Goal: Task Accomplishment & Management: Manage account settings

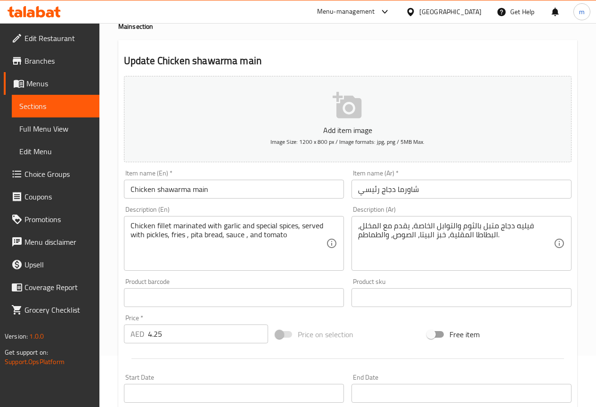
scroll to position [259, 0]
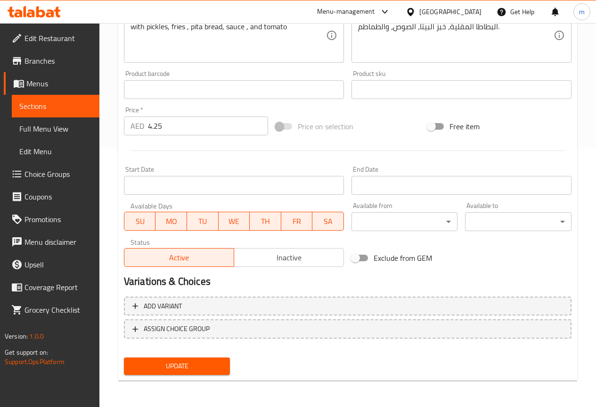
click at [183, 363] on span "Update" at bounding box center [176, 366] width 91 height 12
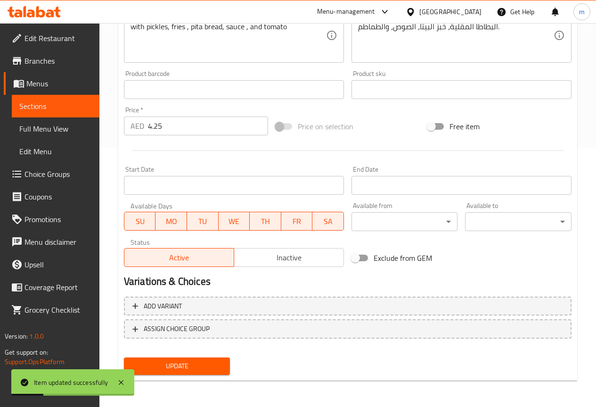
click at [88, 102] on span "Sections" at bounding box center [55, 105] width 73 height 11
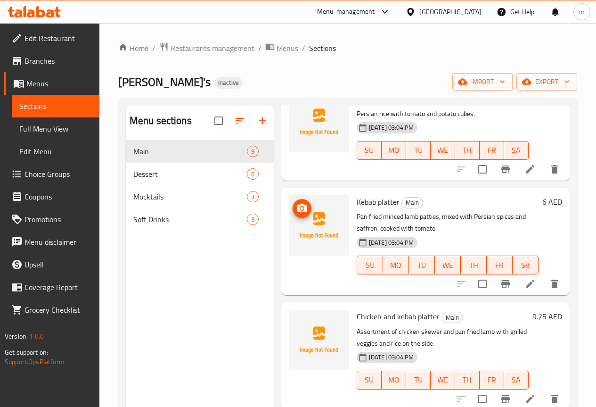
scroll to position [652, 0]
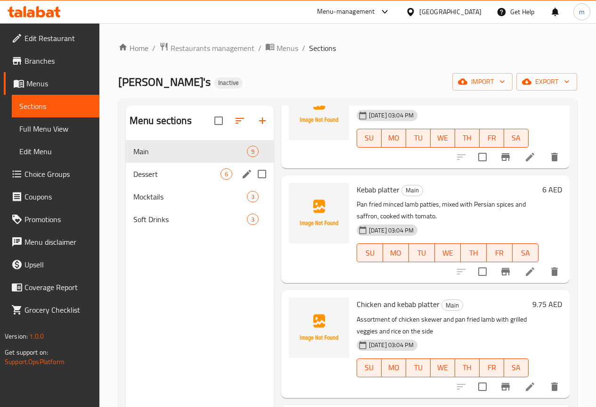
click at [147, 180] on div "Dessert 6" at bounding box center [200, 174] width 148 height 23
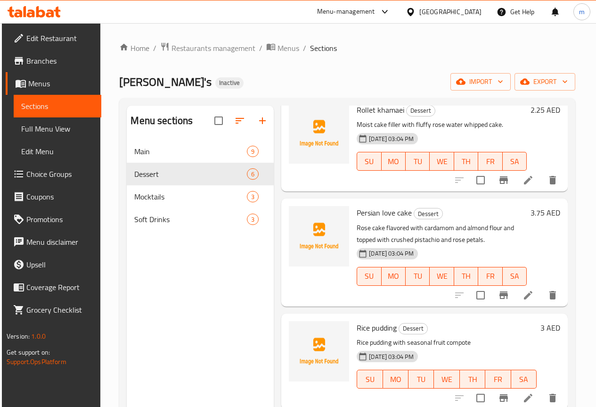
click at [191, 293] on div "Menu sections Main 9 Dessert 6 Mocktails 3 Soft Drinks 3" at bounding box center [200, 309] width 147 height 407
drag, startPoint x: 191, startPoint y: 293, endPoint x: 192, endPoint y: 329, distance: 36.3
click at [192, 329] on div "Menu sections Main 9 Dessert 6 Mocktails 3 Soft Drinks 3" at bounding box center [200, 309] width 147 height 407
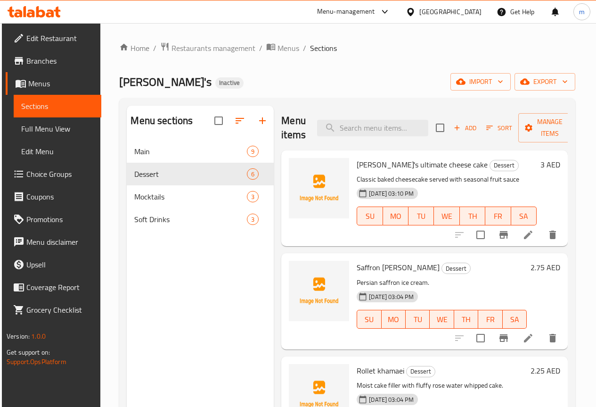
click at [523, 237] on icon at bounding box center [528, 234] width 11 height 11
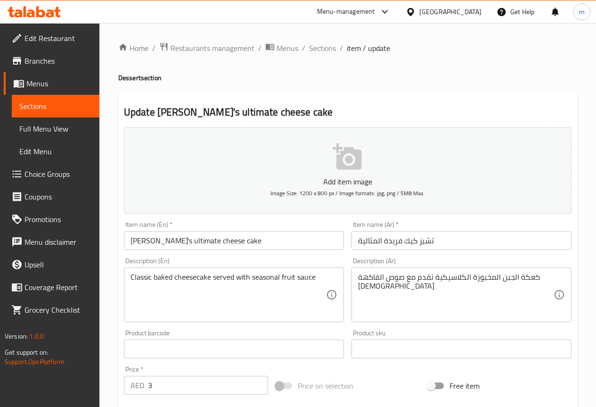
click at [210, 243] on input "Farida's ultimate cheese cake" at bounding box center [234, 240] width 220 height 19
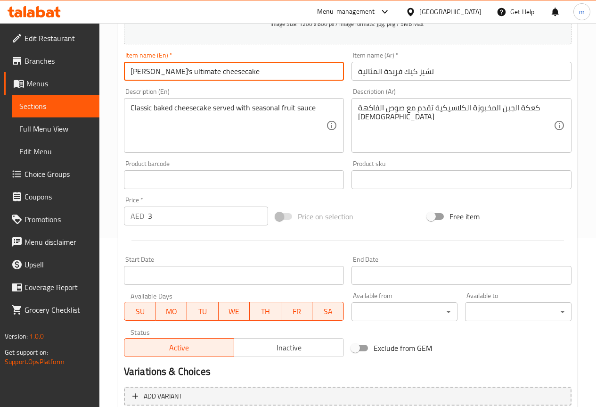
scroll to position [259, 0]
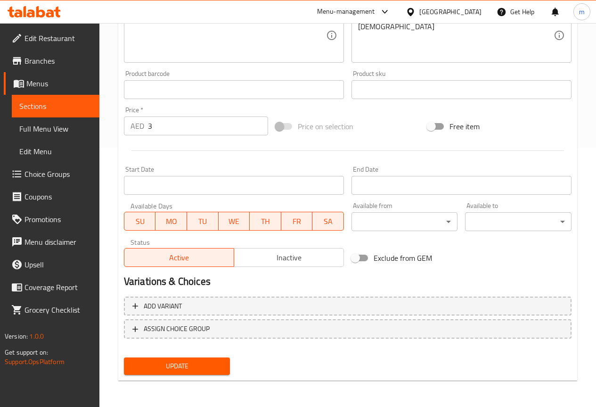
type input "Farida's ultimate cheesecake"
click at [218, 363] on span "Update" at bounding box center [176, 366] width 91 height 12
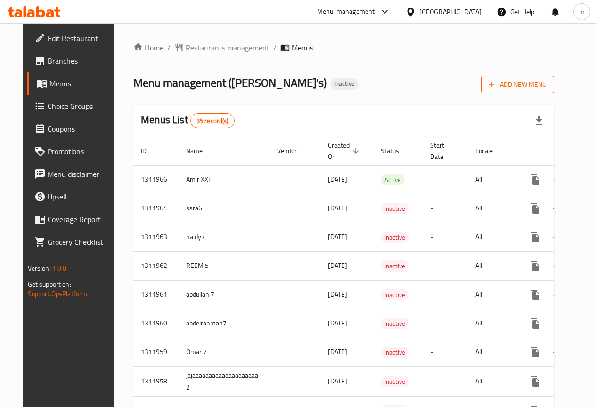
click at [528, 80] on span "Add New Menu" at bounding box center [518, 85] width 58 height 12
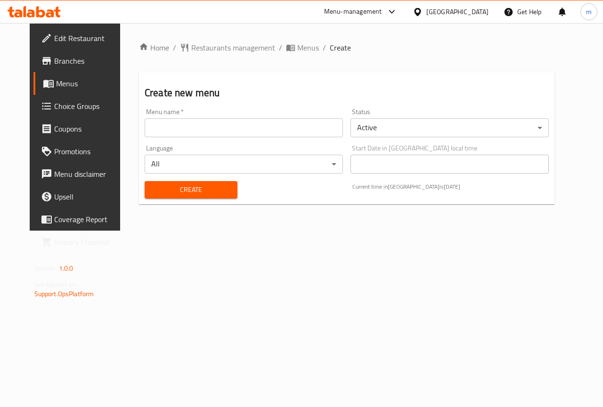
click at [185, 120] on input "text" at bounding box center [244, 127] width 198 height 19
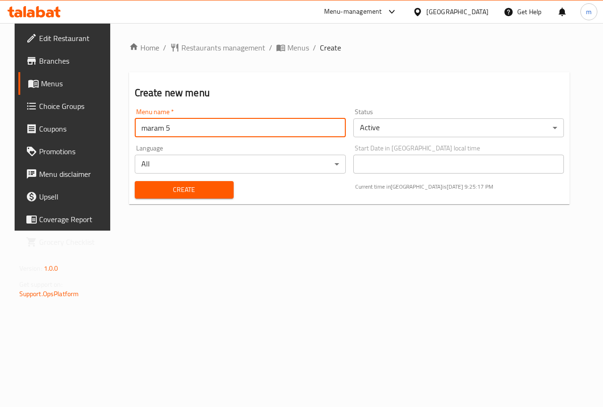
type input "maram 5"
click at [194, 190] on span "Create" at bounding box center [184, 190] width 84 height 12
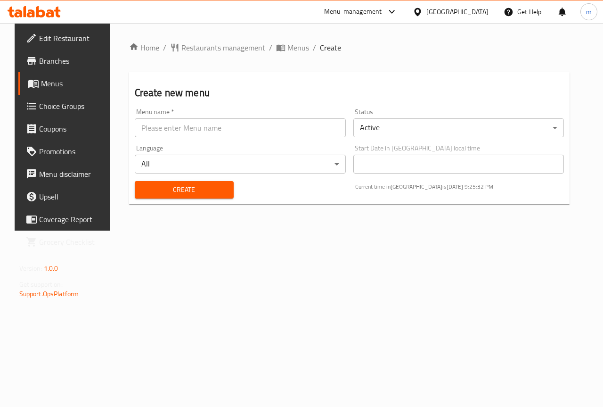
click at [67, 77] on link "Menus" at bounding box center [66, 83] width 97 height 23
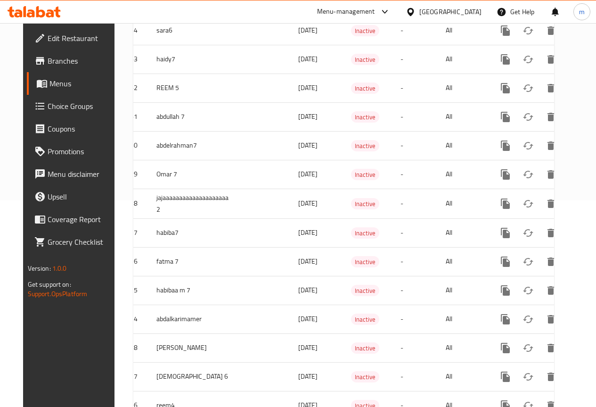
scroll to position [74, 0]
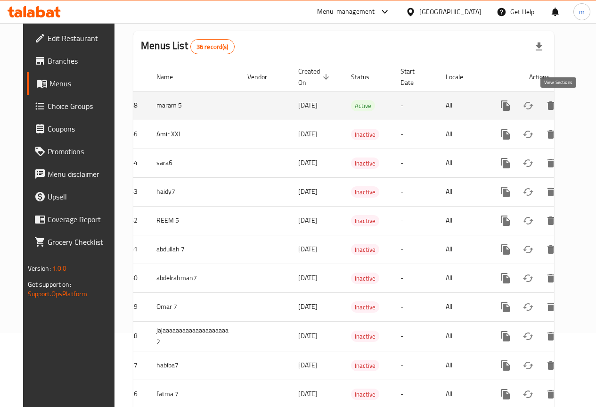
click at [565, 111] on link "enhanced table" at bounding box center [573, 105] width 23 height 23
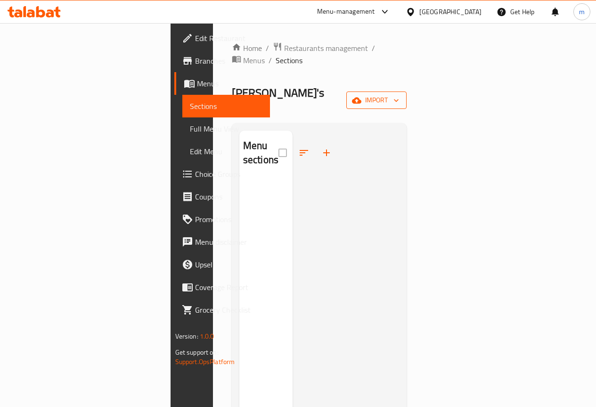
click at [399, 94] on span "import" at bounding box center [376, 100] width 45 height 12
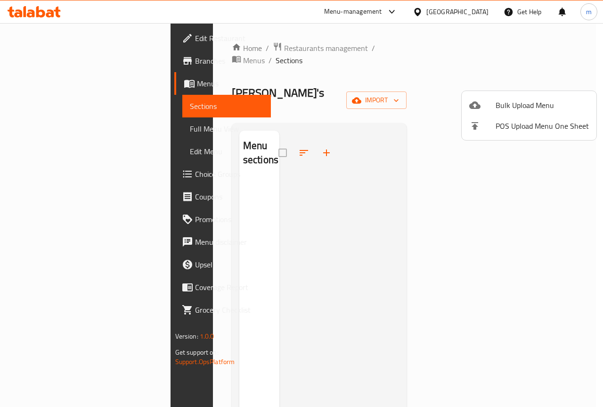
click at [539, 93] on ul "Bulk Upload Menu POS Upload Menu One Sheet" at bounding box center [529, 115] width 135 height 49
click at [539, 103] on span "Bulk Upload Menu" at bounding box center [542, 104] width 93 height 11
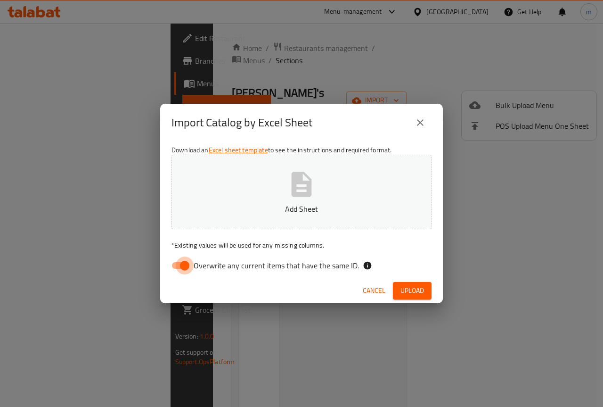
click at [182, 266] on input "Overwrite any current items that have the same ID." at bounding box center [185, 265] width 54 height 18
checkbox input "false"
click at [296, 192] on icon "button" at bounding box center [302, 184] width 20 height 25
click at [407, 289] on span "Upload" at bounding box center [413, 291] width 24 height 12
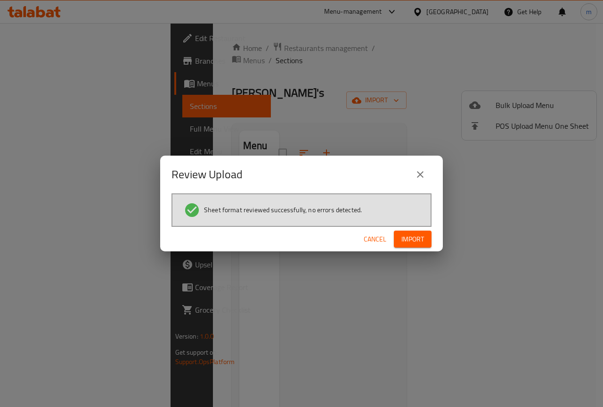
click at [409, 234] on span "Import" at bounding box center [412, 239] width 23 height 12
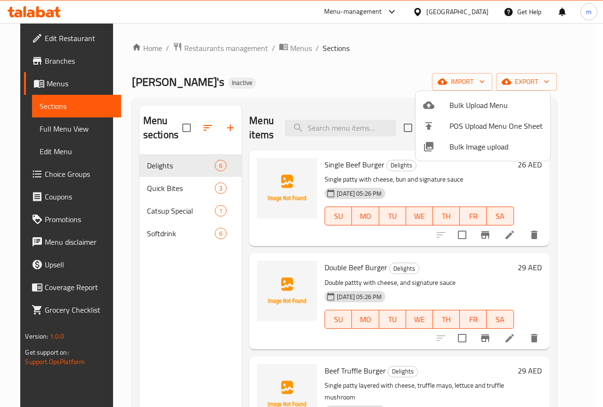
click at [221, 276] on div at bounding box center [301, 203] width 603 height 407
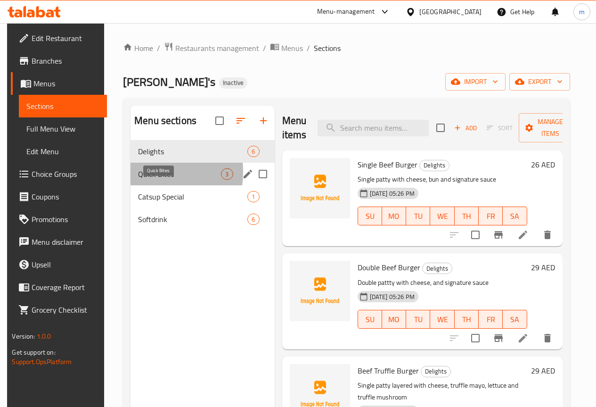
click at [138, 180] on span "Quick Bites" at bounding box center [179, 173] width 83 height 11
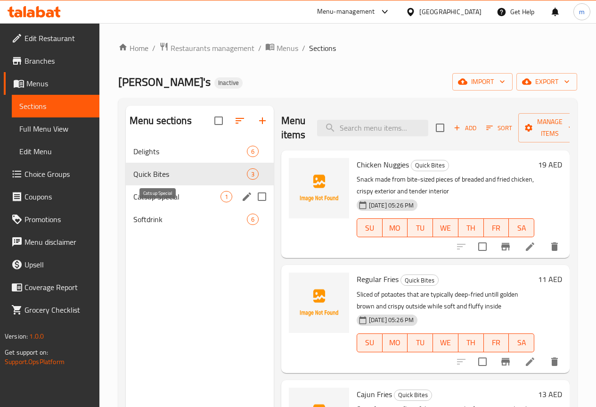
click at [167, 202] on span "Catsup Special" at bounding box center [176, 196] width 87 height 11
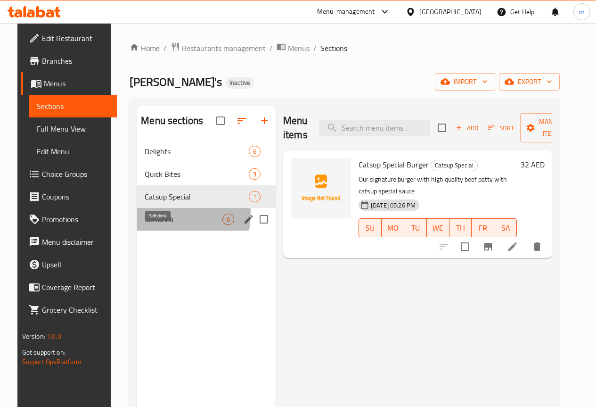
click at [146, 225] on span "Softdrink" at bounding box center [184, 218] width 78 height 11
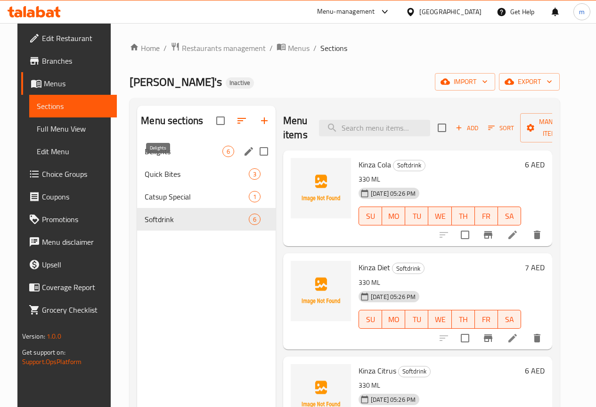
click at [145, 157] on span "Delights" at bounding box center [184, 151] width 78 height 11
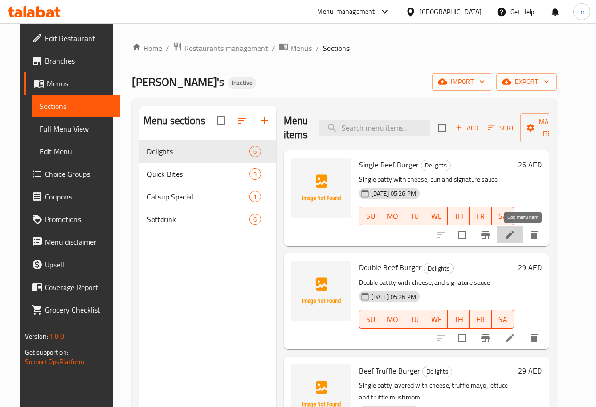
click at [515, 230] on icon at bounding box center [509, 234] width 11 height 11
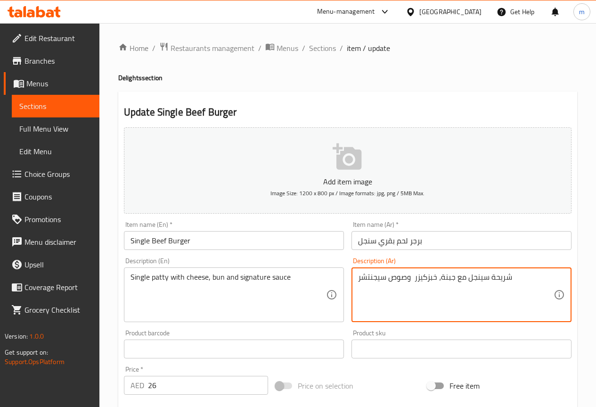
click at [428, 280] on textarea "شريحة سينجل مع جبنة، خبزكيزر وصوص سيجنتشر" at bounding box center [456, 294] width 196 height 45
type textarea "شريحة سينجل مع جبنة، خبز كيزر وصوص سيجنتشر"
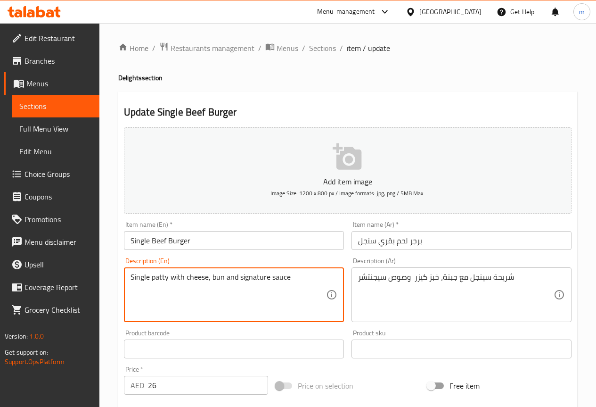
drag, startPoint x: 168, startPoint y: 278, endPoint x: 150, endPoint y: 277, distance: 17.9
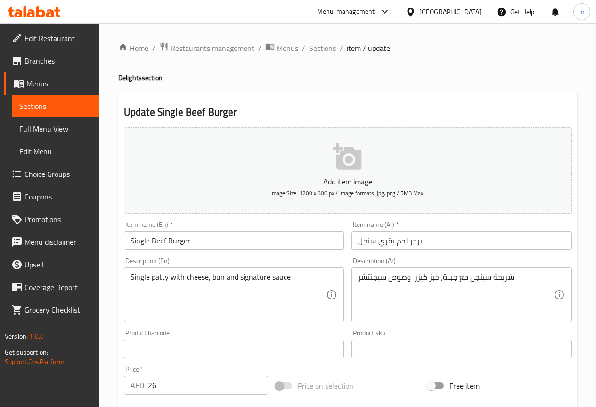
click at [153, 298] on textarea "Single patty with cheese, bun and signature sauce" at bounding box center [229, 294] width 196 height 45
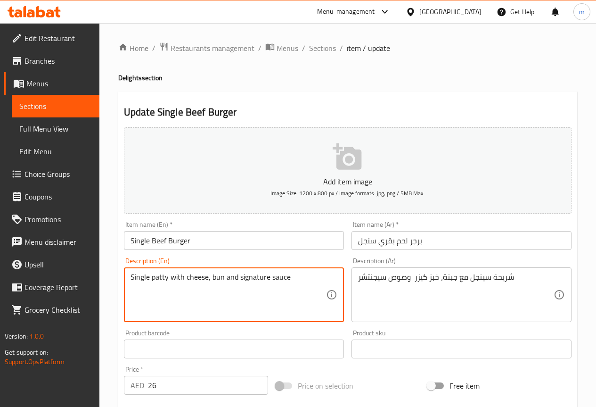
click at [229, 306] on textarea "Single patty with cheese, bun and signature sauce" at bounding box center [229, 294] width 196 height 45
click at [310, 277] on textarea "Single patty with cheese, bun and signature sauce" at bounding box center [229, 294] width 196 height 45
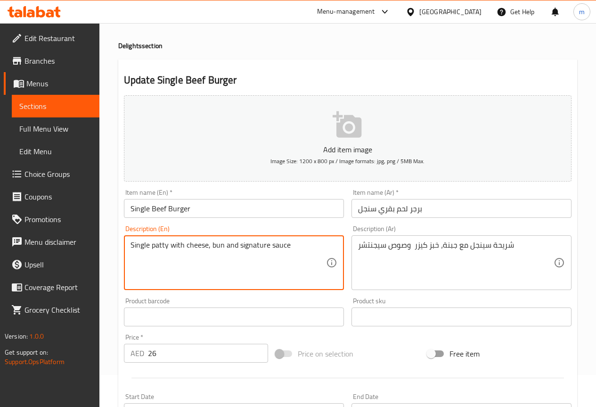
scroll to position [24, 0]
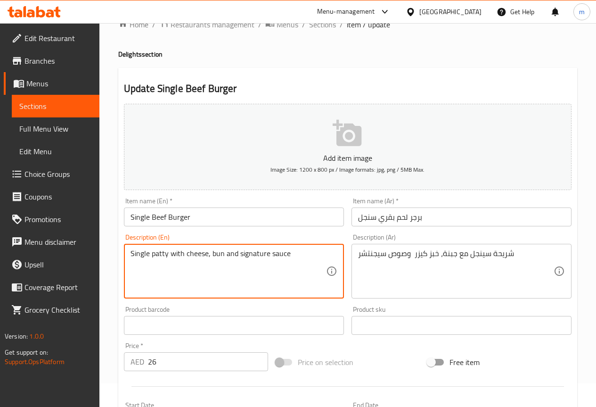
click at [173, 221] on input "Single Beef Burger" at bounding box center [234, 216] width 220 height 19
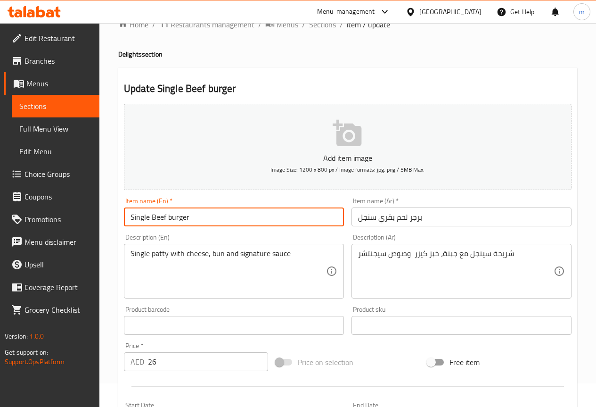
click at [155, 219] on input "Single Beef burger" at bounding box center [234, 216] width 220 height 19
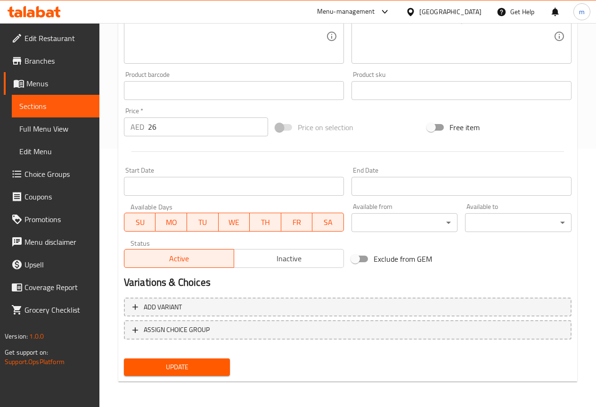
scroll to position [259, 0]
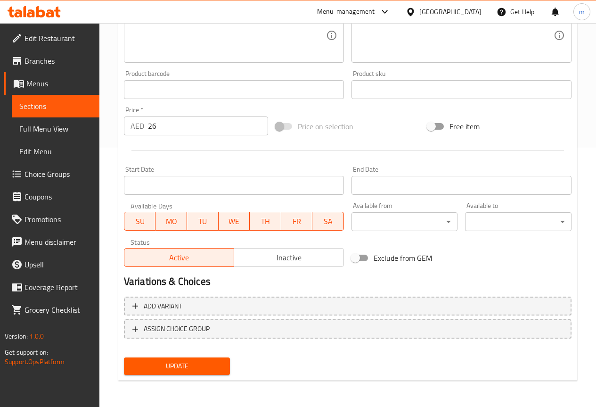
type input "Single beef burger"
click at [201, 362] on span "Update" at bounding box center [176, 366] width 91 height 12
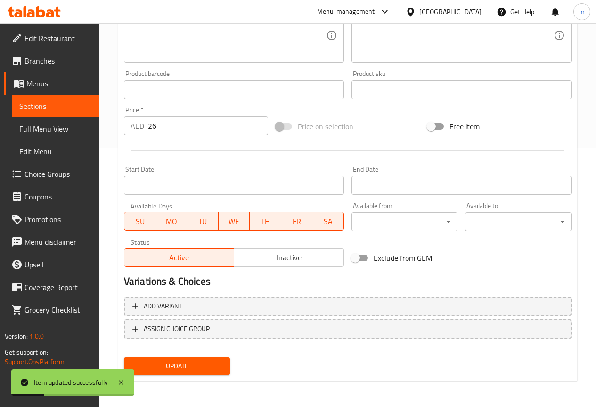
click at [54, 99] on link "Sections" at bounding box center [56, 106] width 88 height 23
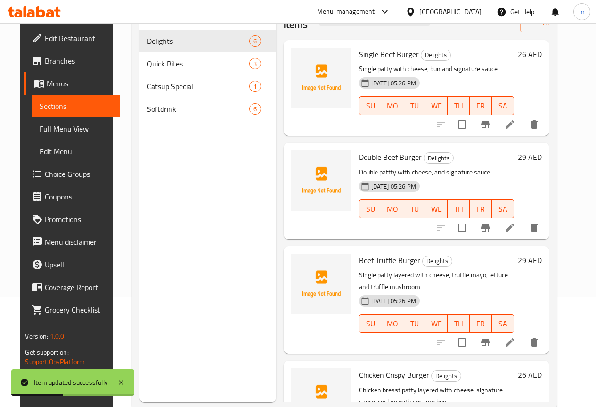
scroll to position [38, 0]
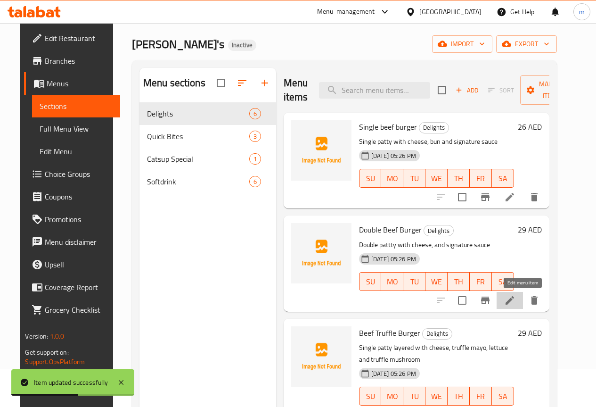
click at [515, 303] on icon at bounding box center [509, 299] width 11 height 11
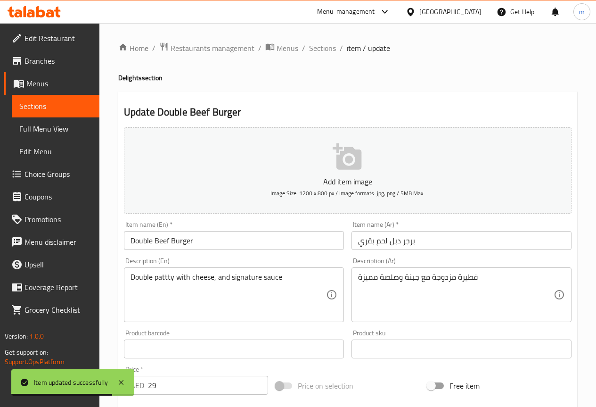
click at [176, 237] on input "Double Beef Burger" at bounding box center [234, 240] width 220 height 19
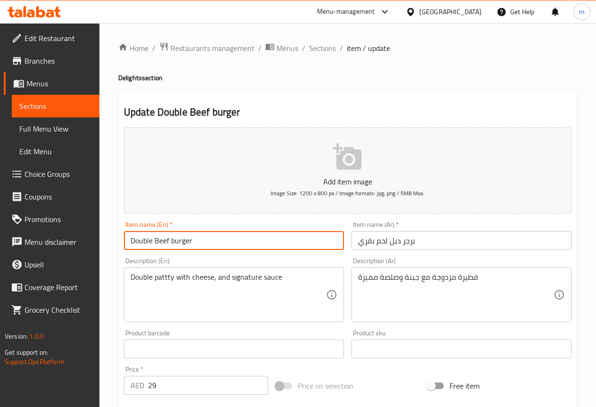
click at [157, 245] on input "Double Beef burger" at bounding box center [234, 240] width 220 height 19
type input "Double beef burger"
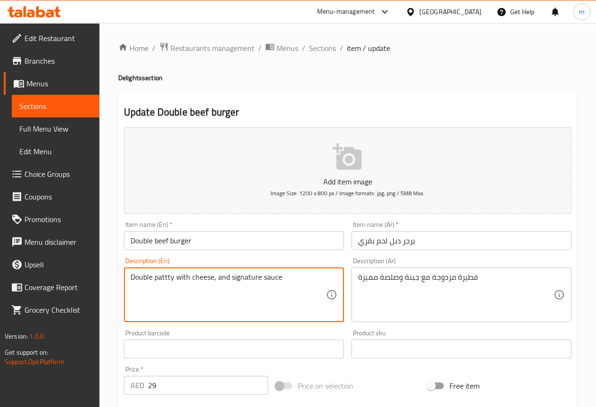
click at [168, 276] on textarea "Double pattty with cheese, and signature sauce" at bounding box center [229, 294] width 196 height 45
click at [299, 277] on textarea "Double patty with cheese, and signature sauce" at bounding box center [229, 294] width 196 height 45
type textarea "Double patty with cheese, and signature sauce"
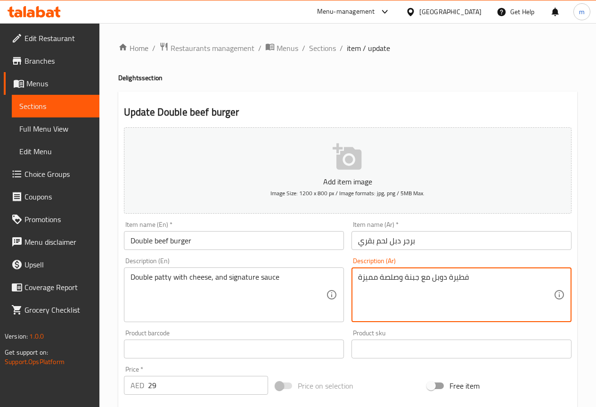
click at [492, 270] on div "فطيرة دوبل مع جبنة وصلصة مميزة Description (Ar)" at bounding box center [462, 294] width 220 height 55
click at [476, 283] on textarea "فطيرة دوبل مع جبنة وصلصة مميزة" at bounding box center [456, 294] width 196 height 45
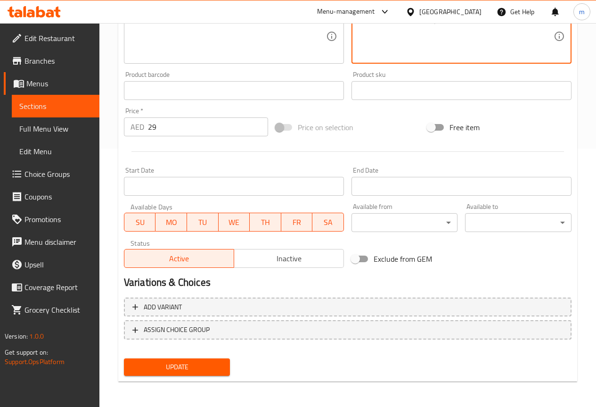
scroll to position [259, 0]
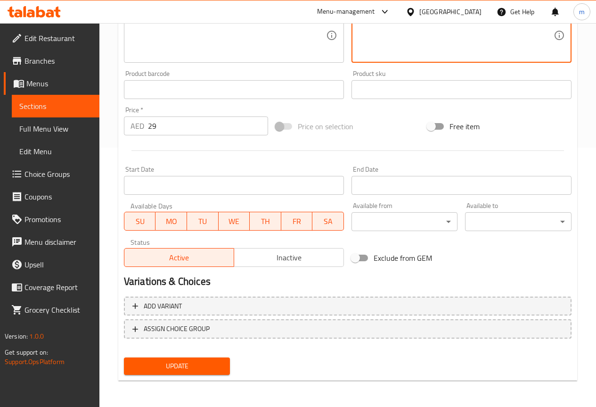
type textarea "فطيرة دوبل مع جبنة وصلصة سيجنيتشر"
click at [209, 358] on button "Update" at bounding box center [177, 365] width 106 height 17
click at [62, 103] on span "Sections" at bounding box center [55, 105] width 73 height 11
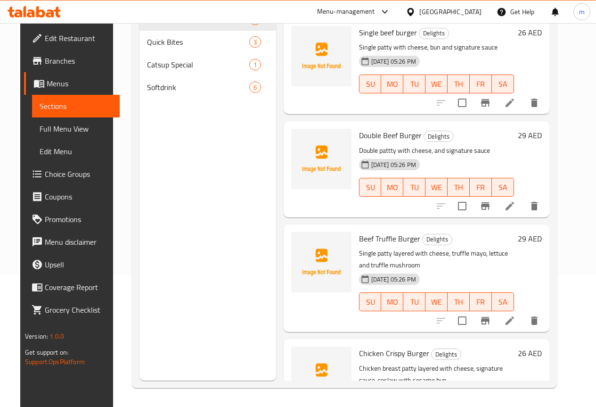
scroll to position [132, 0]
click at [515, 325] on icon at bounding box center [509, 320] width 11 height 11
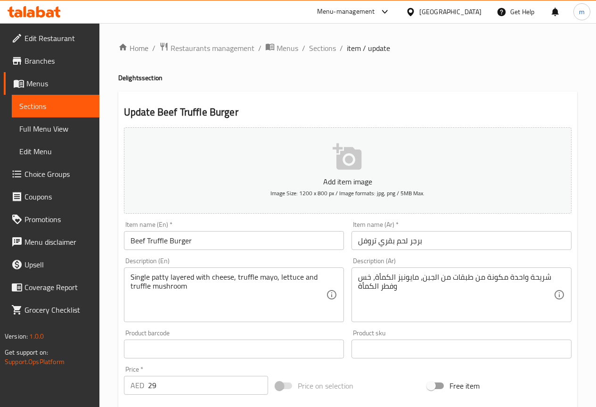
click at [175, 241] on input "Beef Truffle Burger" at bounding box center [234, 240] width 220 height 19
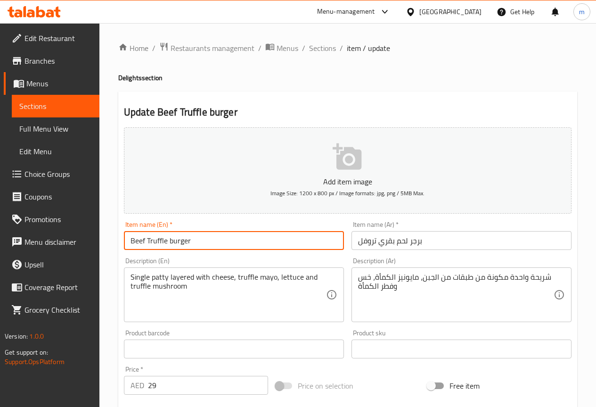
click at [151, 240] on input "Beef Truffle burger" at bounding box center [234, 240] width 220 height 19
click at [203, 241] on input "Beef truffle burger" at bounding box center [234, 240] width 220 height 19
type input "Beef truffle burger"
drag, startPoint x: 165, startPoint y: 244, endPoint x: 146, endPoint y: 240, distance: 20.1
click at [146, 240] on input "Beef truffle burger" at bounding box center [234, 240] width 220 height 19
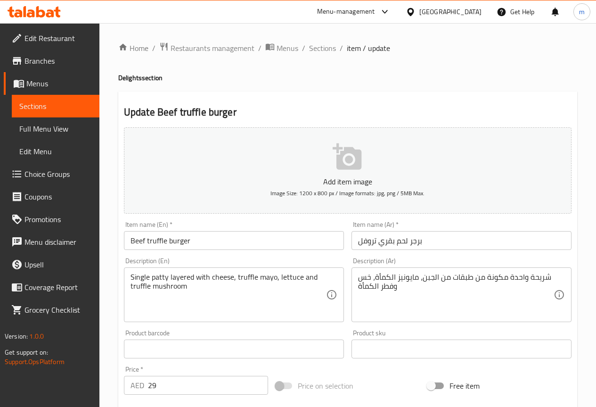
click at [261, 243] on input "Beef truffle burger" at bounding box center [234, 240] width 220 height 19
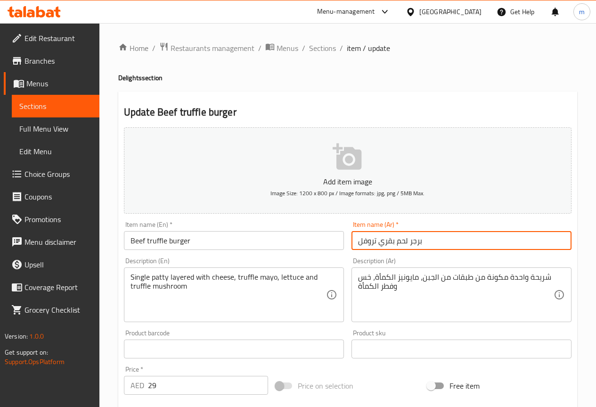
click at [369, 242] on input "برجر لحم بقري تروفل" at bounding box center [462, 240] width 220 height 19
click at [368, 242] on input "برجر لحم بقري تروفل" at bounding box center [462, 240] width 220 height 19
type input "برجر لحم بقري ترافل"
click at [281, 239] on input "Beef truffle burger" at bounding box center [234, 240] width 220 height 19
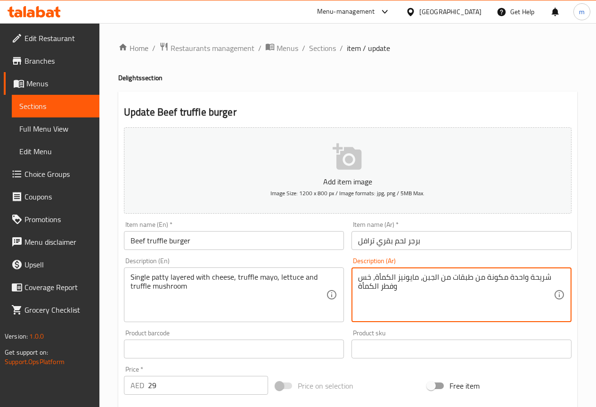
click at [507, 278] on textarea "شريحة واحدة مكونة من طبقات من الجبن، مايونيز الكمأة، خس وفطر الكمأة" at bounding box center [456, 294] width 196 height 45
click at [414, 290] on textarea "شريحة سينجل مكونة من طبقات من الجبن، مايونيز الكمأة، خس وفطر الكمأة" at bounding box center [456, 294] width 196 height 45
click at [474, 278] on textarea "شريحة سينجل مكونة من طبقات من الجبن، مايونيز الكمأة، خس وفطر الكمأة" at bounding box center [456, 294] width 196 height 45
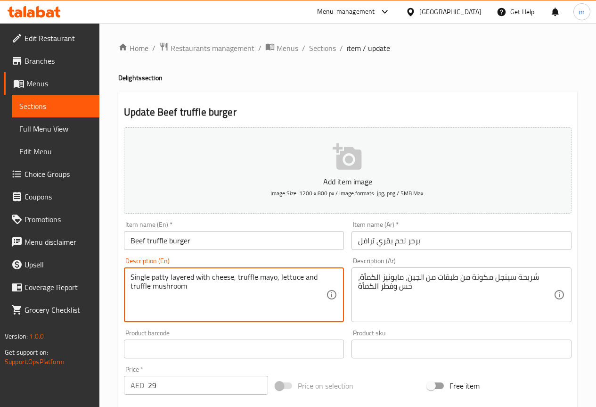
drag, startPoint x: 190, startPoint y: 287, endPoint x: 128, endPoint y: 276, distance: 63.2
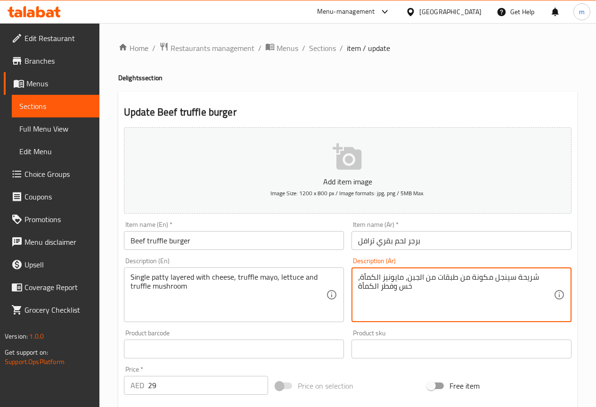
click at [375, 278] on textarea "شريحة سينجل مكونة من طبقات من الجبن، مايونيز الكمأة، خس وفطر الكمأة" at bounding box center [456, 294] width 196 height 45
click at [407, 291] on textarea "شريحة سينجل مكونة من طبقات من الجبن، مايونيز الترافل، خس وفطر الكمأة" at bounding box center [456, 294] width 196 height 45
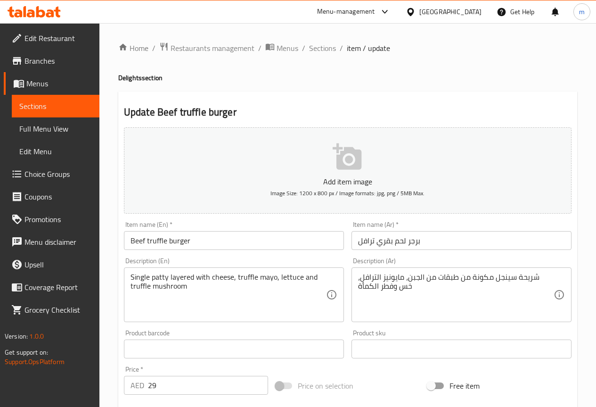
click at [356, 287] on div "شريحة سينجل مكونة من طبقات من الجبن، مايونيز الترافل، خس وفطر الكمأة Descriptio…" at bounding box center [462, 294] width 220 height 55
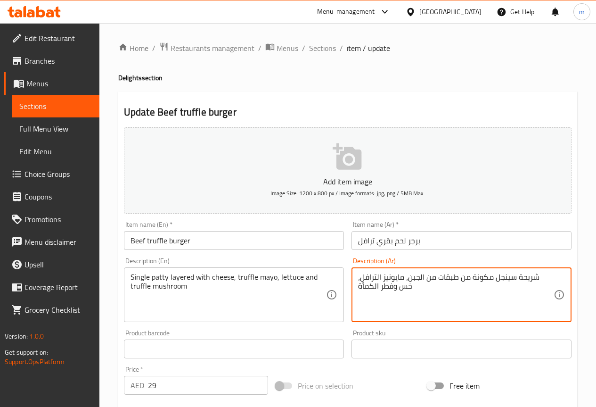
click at [356, 287] on div "شريحة سينجل مكونة من طبقات من الجبن، مايونيز الترافل، خس وفطر الكمأة Descriptio…" at bounding box center [462, 294] width 220 height 55
click at [359, 284] on textarea "شريحة سينجل مكونة من طبقات من الجبن، مايونيز الترافل، خس وفطر الكمأة" at bounding box center [456, 294] width 196 height 45
click at [413, 286] on textarea "شريحة سينجل مكونة من طبقات من الجبن، مايونيز الترافل، خس وفطر الكمأة" at bounding box center [456, 294] width 196 height 45
click at [501, 291] on textarea "شريحة سينجل مكونة من طبقات من الجبن، مايونيز الترافل، خس وفطر الترافل" at bounding box center [456, 294] width 196 height 45
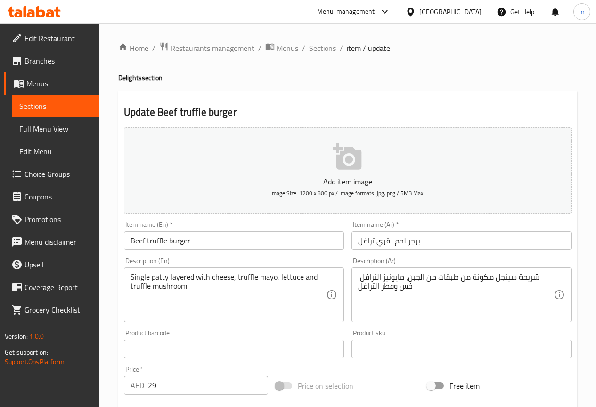
click at [475, 278] on textarea "شريحة سينجل مكونة من طبقات من الجبن، مايونيز الترافل، خس وفطر الترافل" at bounding box center [456, 294] width 196 height 45
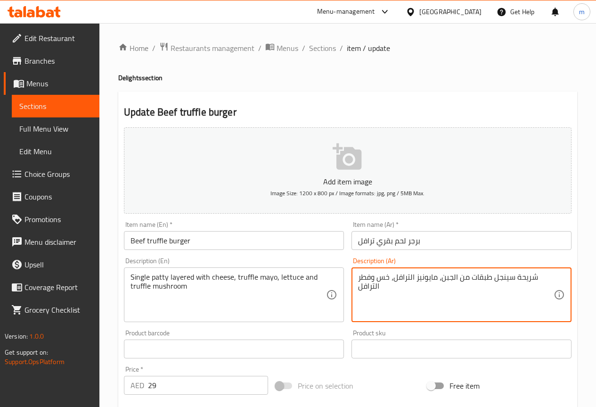
click at [466, 301] on textarea "شريحة سينجل طبقات من الجبن، مايونيز الترافل، خس وفطر الترافل" at bounding box center [456, 294] width 196 height 45
click at [495, 275] on textarea "شريحة سينجل طبقات من الجبن، مايونيز الترافل، خس وفطر الترافل" at bounding box center [456, 294] width 196 height 45
click at [491, 278] on textarea "شريحة سينجل طبقات من الجبن، مايونيز الترافل، خس وفطر الترافل" at bounding box center [456, 294] width 196 height 45
click at [454, 300] on textarea "شريحة سينجل بطبقات من الجبن، مايونيز الترافل، خس وفطر الترافل" at bounding box center [456, 294] width 196 height 45
type textarea "شريحة سينجل بطبقات من الجبن، مايونيز الترافل، خس وفطر الترافل"
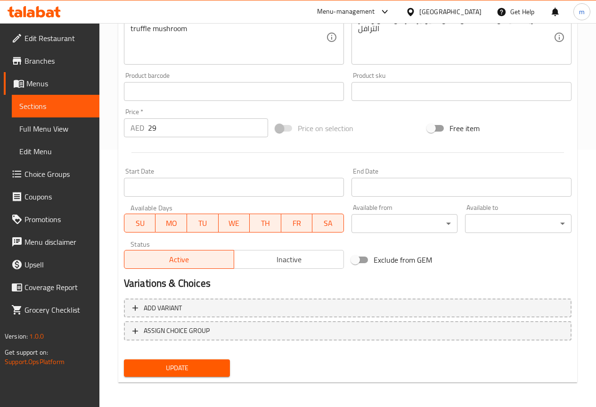
scroll to position [259, 0]
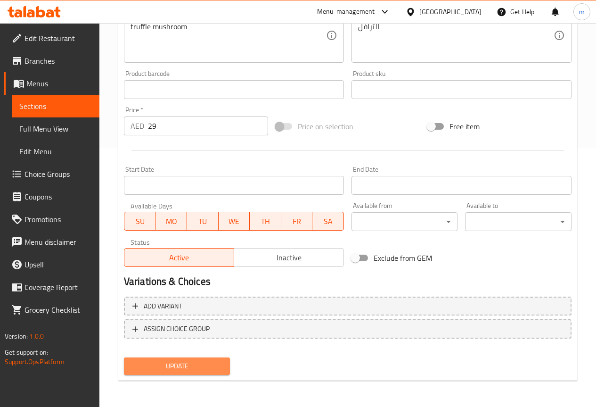
click at [174, 358] on button "Update" at bounding box center [177, 365] width 106 height 17
click at [88, 103] on span "Sections" at bounding box center [55, 105] width 73 height 11
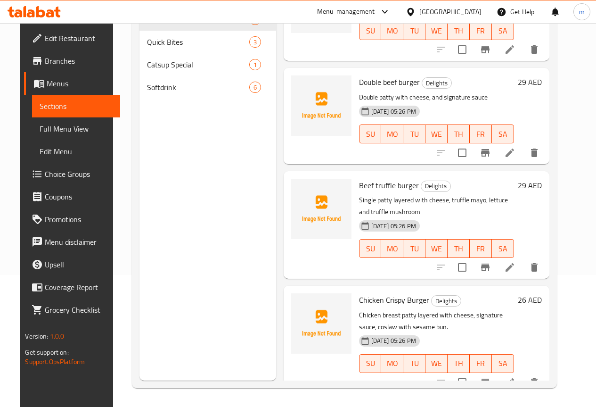
scroll to position [94, 0]
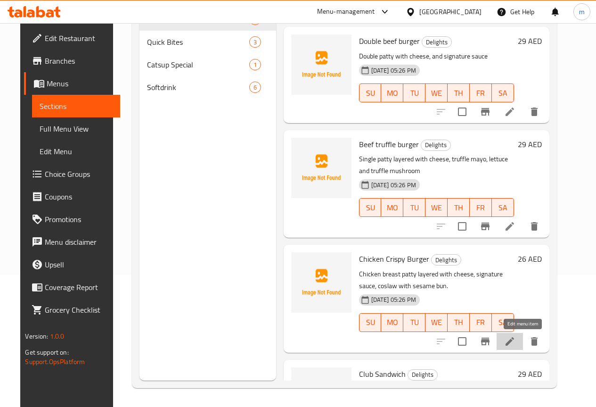
click at [514, 341] on icon at bounding box center [510, 341] width 8 height 8
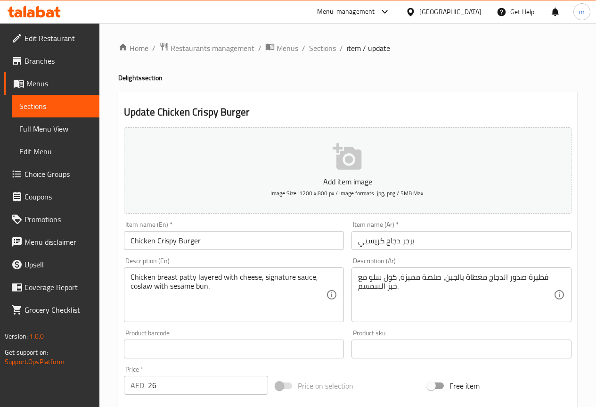
click at [180, 242] on input "Chicken Crispy Burger" at bounding box center [234, 240] width 220 height 19
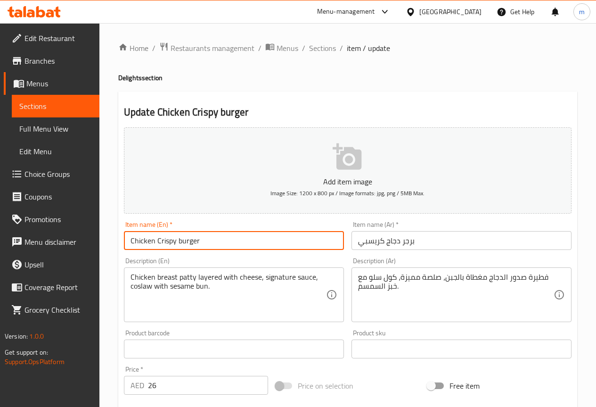
click at [160, 246] on input "Chicken Crispy burger" at bounding box center [234, 240] width 220 height 19
type input "Chicken crispy burger"
click at [435, 228] on div "Item name (Ar)   * برجر دجاج كريسبي Item name (Ar) *" at bounding box center [462, 235] width 220 height 29
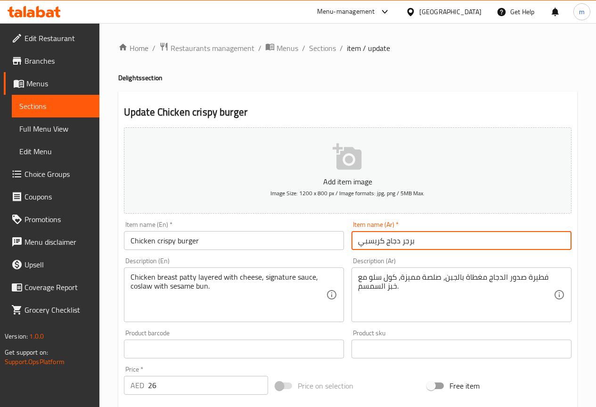
click at [435, 238] on input "برجر دجاج كريسبي" at bounding box center [462, 240] width 220 height 19
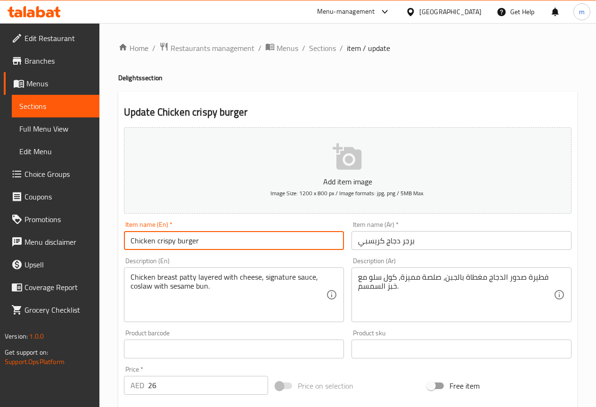
drag, startPoint x: 177, startPoint y: 242, endPoint x: 155, endPoint y: 242, distance: 21.7
click at [155, 242] on input "Chicken crispy burger" at bounding box center [234, 240] width 220 height 19
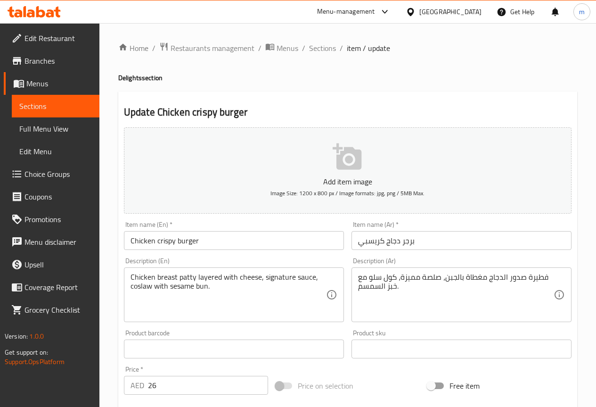
click at [202, 239] on input "Chicken crispy burger" at bounding box center [234, 240] width 220 height 19
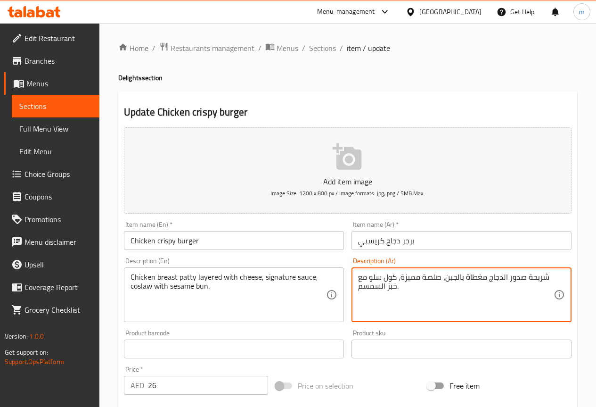
click at [423, 297] on textarea "شريحة صدور الدجاج مغطاة بالجبن، صلصة مميزة، كول سلو مع خبز السمسم." at bounding box center [456, 294] width 196 height 45
click at [513, 279] on textarea "شريحة صدور الدجاج مغطاة بالجبن، صلصة مميزة، كول سلو مع خبز السمسم." at bounding box center [456, 294] width 196 height 45
click at [458, 297] on textarea "شريحة صدر الدجاج مغطاة بالجبن، صلصة مميزة، كول سلو مع خبز السمسم." at bounding box center [456, 294] width 196 height 45
click at [466, 279] on textarea "شريحة صدر الدجاج مغطاة بالجبن، صلصة مميزة، كول سلو مع خبز السمسم." at bounding box center [456, 294] width 196 height 45
click at [425, 297] on textarea "شريحة صدر الدجاج مغطي بالجبن، صلصة مميزة، كول سلو مع خبز السمسم." at bounding box center [456, 294] width 196 height 45
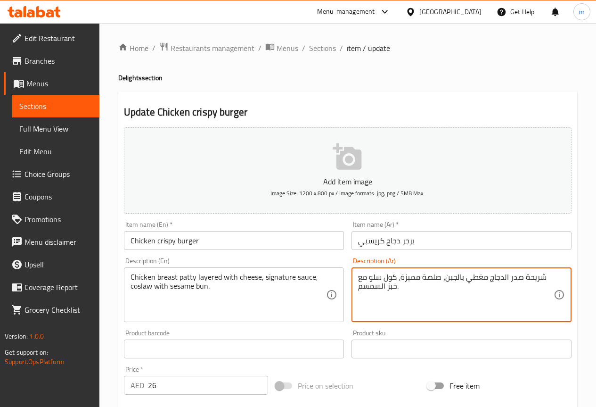
click at [466, 278] on textarea "شريحة صدر الدجاج مغطي بالجبن، صلصة مميزة، كول سلو مع خبز السمسم." at bounding box center [456, 294] width 196 height 45
click at [462, 280] on textarea "شريحة صدر الدجاج بطبقات بالجبن، صلصة مميزة، كول سلو مع خبز السمسم." at bounding box center [456, 294] width 196 height 45
click at [399, 277] on textarea "شريحة صدر الدجاج بطبقات الجبن، صلصة مميزة، كول سلو مع خبز السمسم." at bounding box center [456, 294] width 196 height 45
click at [410, 289] on textarea "شريحة صدر الدجاج بطبقات الجبن، صوص سيجنيتشر كول سلو مع خبز السمسم." at bounding box center [456, 294] width 196 height 45
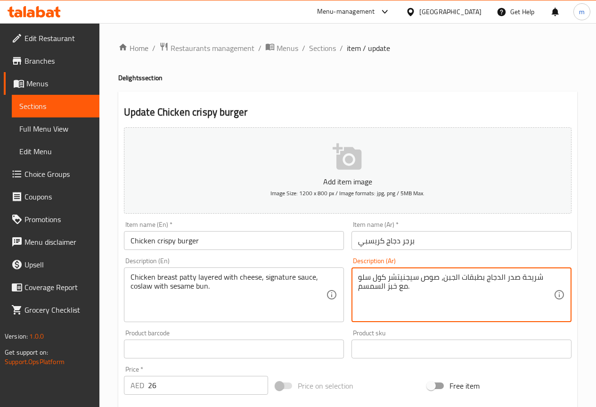
type textarea "شريحة صدر الدجاج بطبقات الجبن، صوص سيجنيتشر كول سلو مع خبز السمسم."
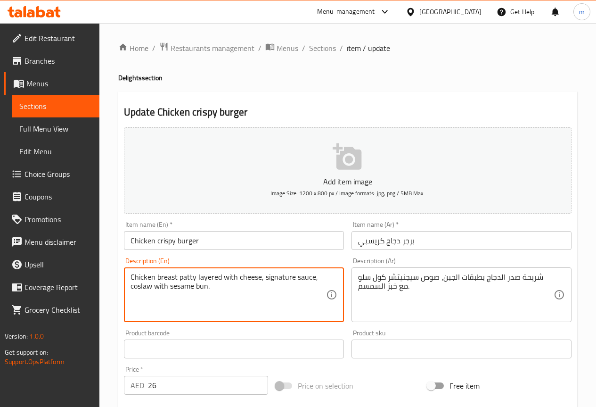
drag, startPoint x: 151, startPoint y: 288, endPoint x: 135, endPoint y: 282, distance: 17.2
click at [149, 292] on textarea "Chicken breast patty layered with cheese, signature sauce, coslaw with sesame b…" at bounding box center [229, 294] width 196 height 45
drag, startPoint x: 152, startPoint y: 289, endPoint x: 131, endPoint y: 288, distance: 21.2
click at [131, 288] on textarea "Chicken breast patty layered with cheese, signature sauce, coslaw with sesame b…" at bounding box center [229, 294] width 196 height 45
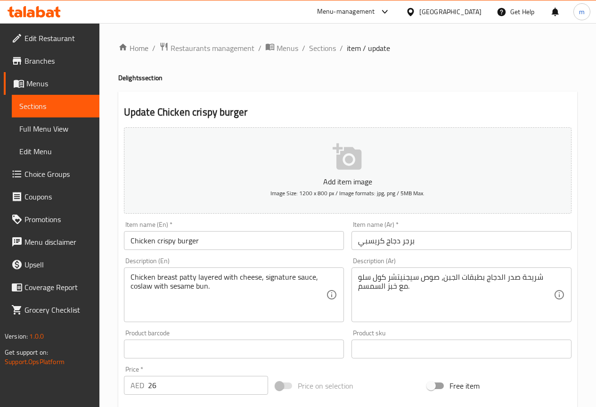
click at [153, 287] on textarea "Chicken breast patty layered with cheese, signature sauce, coslaw with sesame b…" at bounding box center [229, 294] width 196 height 45
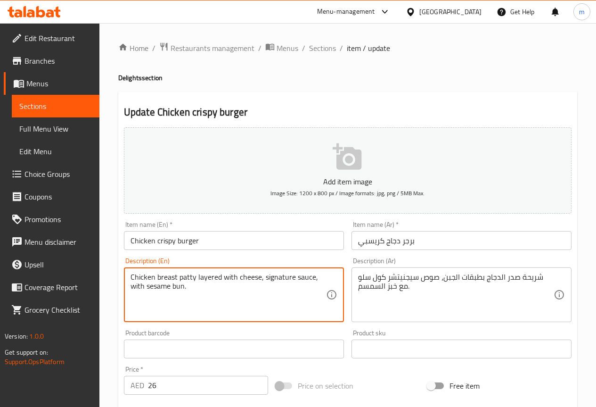
paste textarea "Coleslaw Salad"
click at [133, 286] on textarea "Chicken breast patty layered with cheese, signature sauce, Coleslaw with sesame…" at bounding box center [229, 294] width 196 height 45
click at [226, 296] on textarea "Chicken breast patty layered with cheese, signature sauce, coleslaw with sesame…" at bounding box center [229, 294] width 196 height 45
type textarea "Chicken breast patty layered with cheese, signature sauce, coleslaw with sesame…"
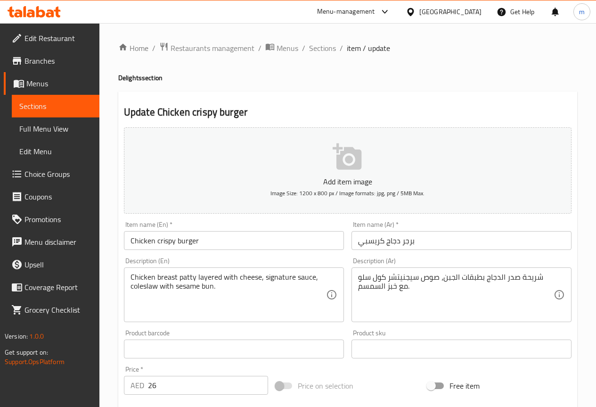
click at [323, 313] on textarea "Chicken breast patty layered with cheese, signature sauce, coleslaw with sesame…" at bounding box center [229, 294] width 196 height 45
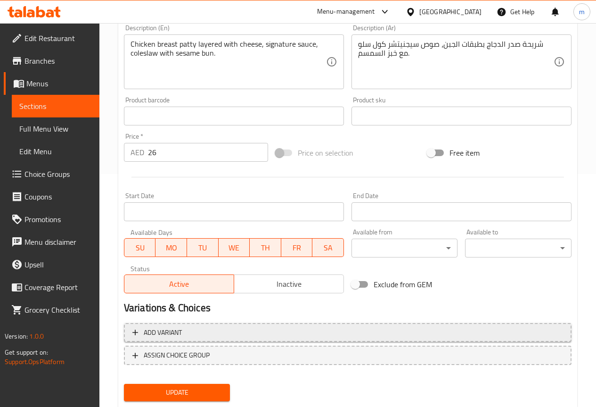
scroll to position [236, 0]
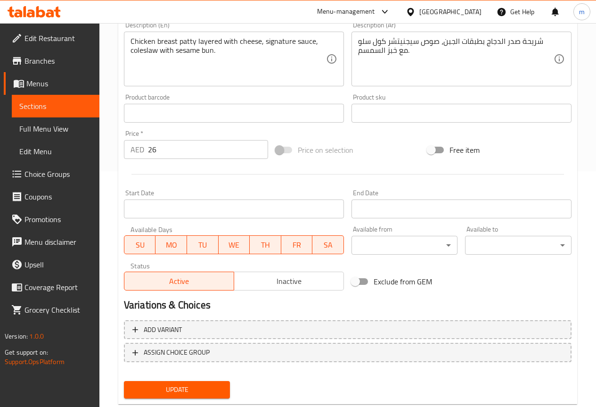
click at [198, 393] on span "Update" at bounding box center [176, 390] width 91 height 12
click at [85, 107] on span "Sections" at bounding box center [55, 105] width 73 height 11
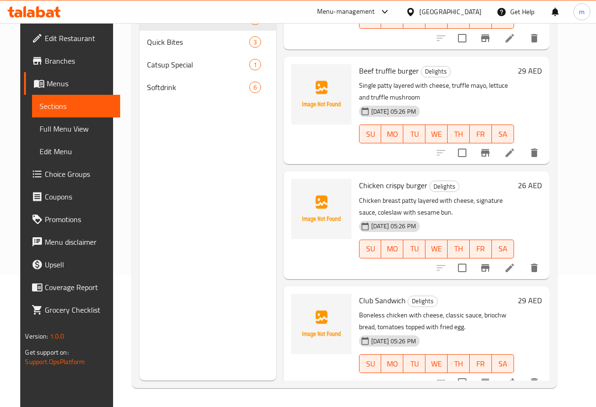
scroll to position [188, 0]
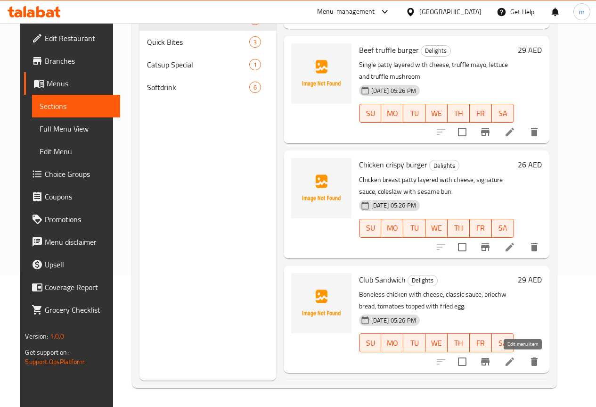
click at [515, 359] on icon at bounding box center [509, 361] width 11 height 11
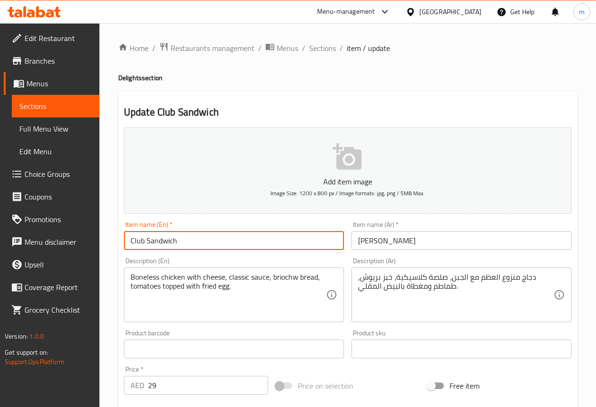
click at [273, 233] on input "Club Sandwich" at bounding box center [234, 240] width 220 height 19
drag, startPoint x: 147, startPoint y: 241, endPoint x: 128, endPoint y: 243, distance: 18.4
click at [128, 243] on input "Club Sandwich" at bounding box center [234, 240] width 220 height 19
drag, startPoint x: 192, startPoint y: 243, endPoint x: 127, endPoint y: 242, distance: 65.0
click at [127, 242] on input "Club Sandwich" at bounding box center [234, 240] width 220 height 19
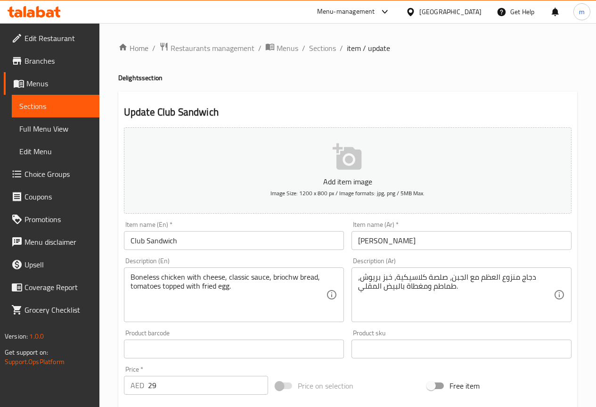
click at [199, 248] on input "Club Sandwich" at bounding box center [234, 240] width 220 height 19
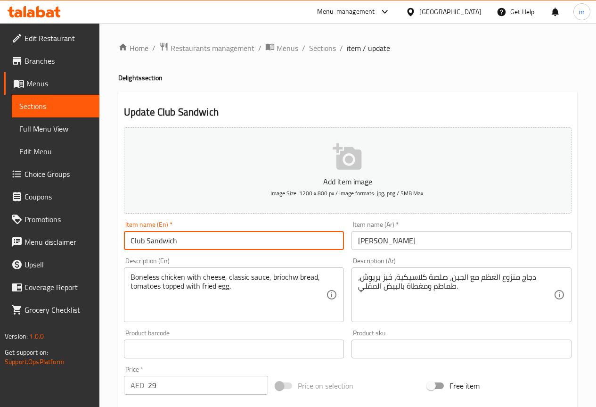
click at [151, 244] on input "Club Sandwich" at bounding box center [234, 240] width 220 height 19
type input "Club sandwich"
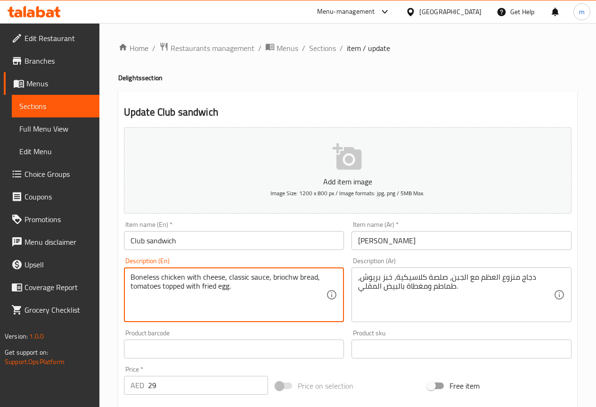
drag, startPoint x: 183, startPoint y: 277, endPoint x: 129, endPoint y: 278, distance: 54.2
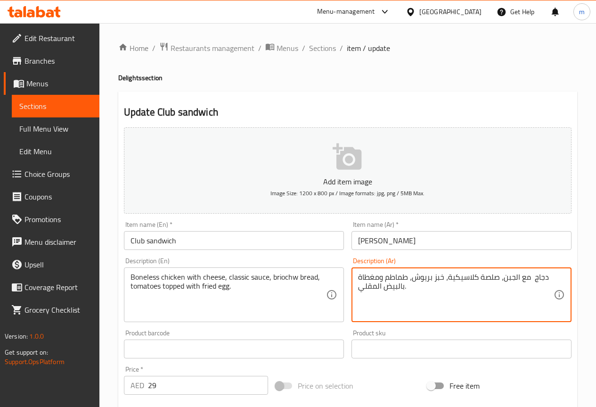
paste textarea "دجاج مسحب"
click at [514, 279] on textarea "دجاج دجاج مسحب مع الجبن، صلصة كلاسيكية، خبز بريوش، طماطم ومغطاة بالبيض المقلي." at bounding box center [456, 294] width 196 height 45
click at [521, 278] on textarea "دجاج دجاج مسحب مع الجبن، صلصة كلاسيكية، خبز بريوش، طماطم ومغطاة بالبيض المقلي." at bounding box center [456, 294] width 196 height 45
click at [515, 278] on textarea "دجج دجاج مسحب مع الجبن، صلصة كلاسيكية، خبز بريوش، طماطم ومغطاة بالبيض المقلي." at bounding box center [456, 294] width 196 height 45
click at [474, 295] on textarea "دجاج مسحب مع الجبن، صلصة كلاسيكية، خبز بريوش، طماطم ومغطاة بالبيض المقلي." at bounding box center [456, 294] width 196 height 45
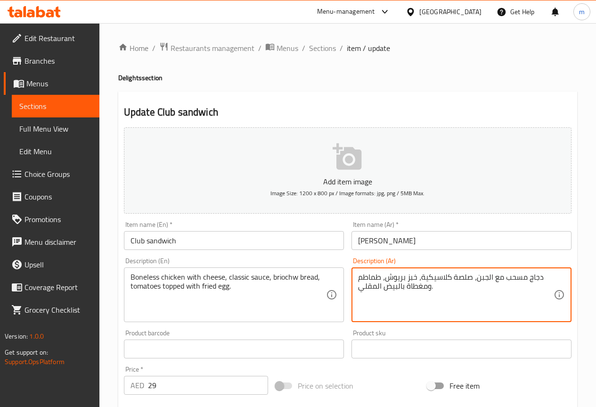
type textarea "دجاج مسحب مع الجبن، صلصة كلاسيكية، خبز بريوش، طماطم ومغطاة بالبيض المقلي."
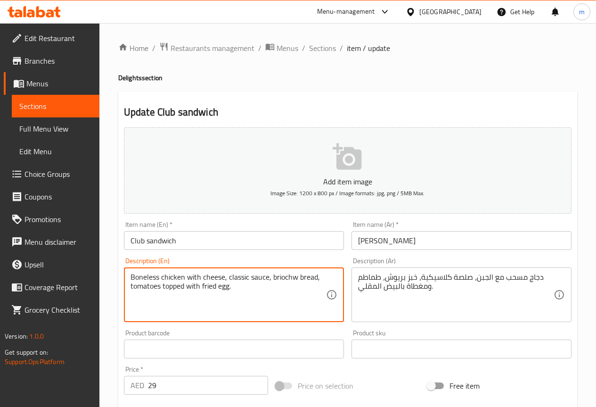
click at [262, 290] on textarea "Boneless chicken with cheese, classic sauce, briochw bread, tomatoes topped wit…" at bounding box center [229, 294] width 196 height 45
drag, startPoint x: 297, startPoint y: 278, endPoint x: 303, endPoint y: 280, distance: 6.7
click at [303, 280] on textarea "Boneless chicken with cheese, classic sauce, briochw bread, tomatoes topped wit…" at bounding box center [229, 294] width 196 height 45
click at [303, 295] on textarea "Boneless chicken with cheese, classic sauce, briochw bread, tomatoes topped wit…" at bounding box center [229, 294] width 196 height 45
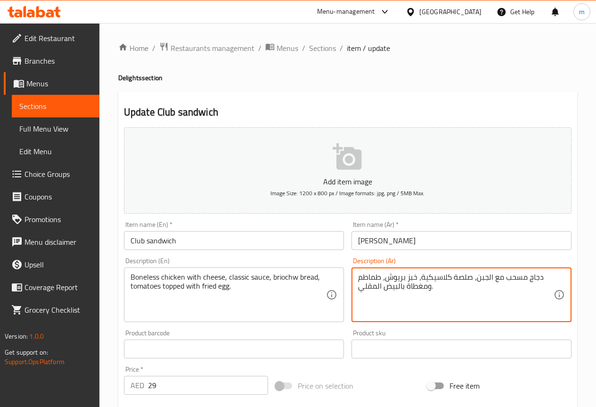
drag, startPoint x: 387, startPoint y: 278, endPoint x: 416, endPoint y: 276, distance: 28.9
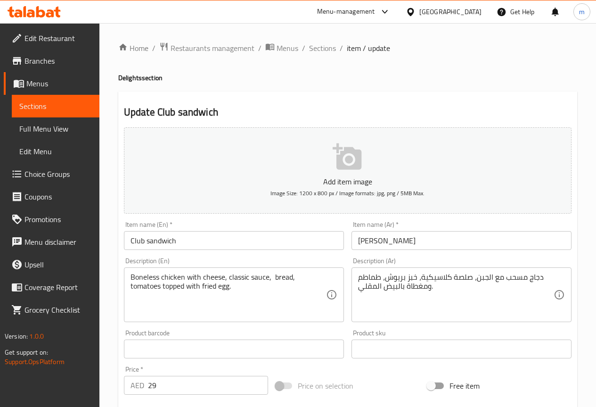
click at [272, 279] on textarea "Boneless chicken with cheese, classic sauce, bread, tomatoes topped with fried …" at bounding box center [229, 294] width 196 height 45
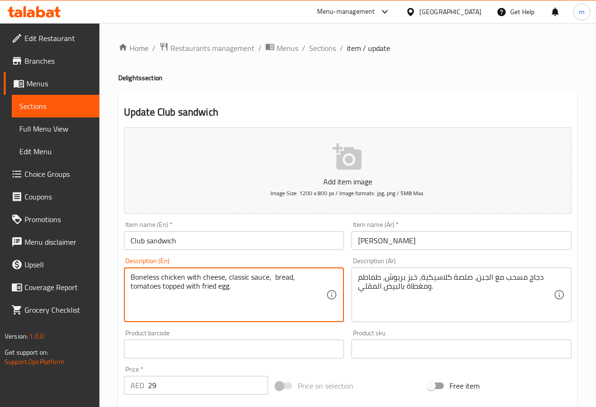
paste textarea "Brioche"
click at [275, 278] on textarea "Boneless chicken with cheese, classic sauce, Brioche bread, tomatoes topped wit…" at bounding box center [229, 294] width 196 height 45
click at [263, 302] on textarea "Boneless chicken with cheese, classic sauce, brioche bread, tomatoes topped wit…" at bounding box center [229, 294] width 196 height 45
type textarea "Boneless chicken with cheese, classic sauce, brioche bread, tomatoes topped wit…"
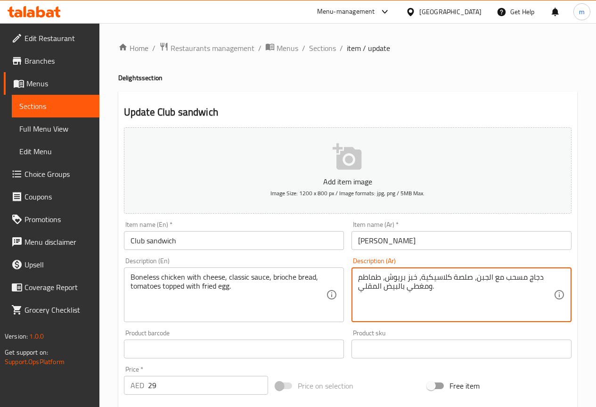
click at [444, 293] on textarea "دجاج مسحب مع الجبن، صلصة كلاسيكية، خبز بريوش، طماطم ومغطي بالبيض المقلي." at bounding box center [456, 294] width 196 height 45
click at [452, 275] on textarea "دجاج مسحب مع الجبن، صلصة كلاسيكية، خبز بريوش، طماطم ومغطي بالبيض المقلي." at bounding box center [456, 294] width 196 height 45
click at [419, 278] on textarea "دجاج مسحب مع الجبن، صوص كلاسيكية، خبز بريوش، طماطم ومغطي بالبيض المقلي." at bounding box center [456, 294] width 196 height 45
click at [440, 290] on textarea "دجاج مسحب مع الجبن، صوص كلاسيكي , خبز بريوش، طماطم ومغطي بالبيض المقلي." at bounding box center [456, 294] width 196 height 45
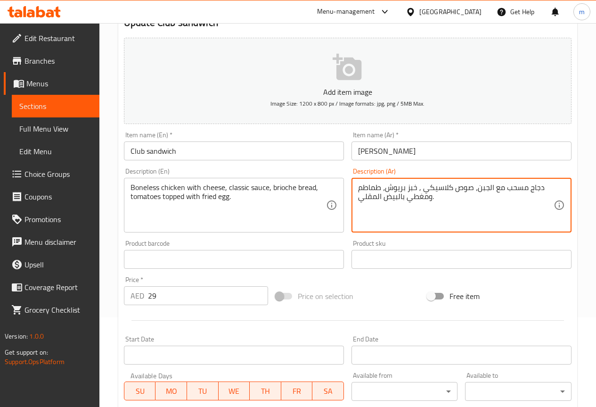
scroll to position [94, 0]
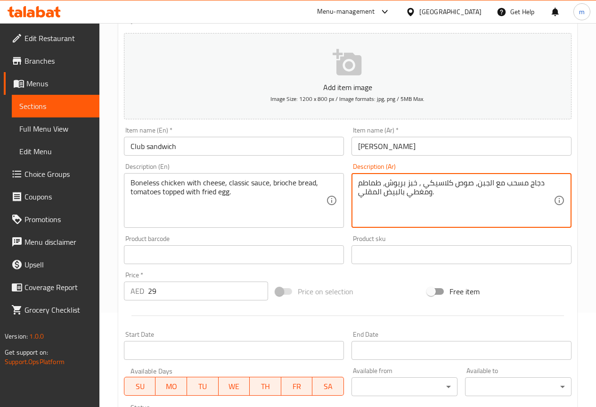
type textarea "دجاج مسحب مع الجبن، صوص كلاسيكي , خبز بريوش، طماطم ومغطي بالبيض المقلي."
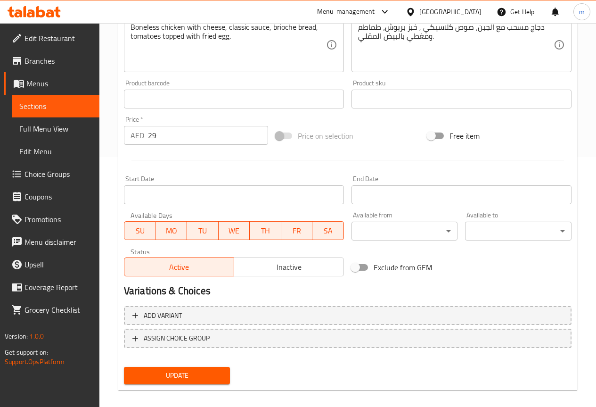
scroll to position [259, 0]
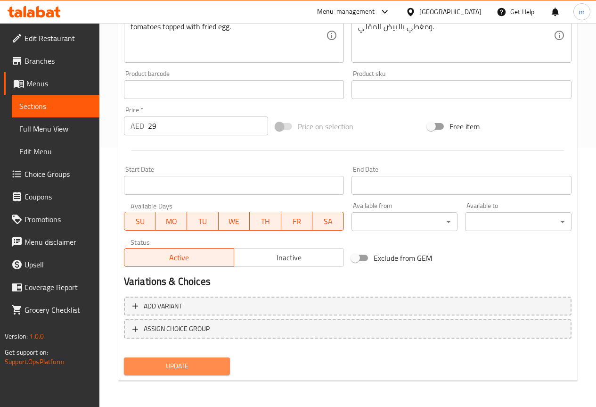
click at [206, 361] on span "Update" at bounding box center [176, 366] width 91 height 12
click at [81, 114] on link "Sections" at bounding box center [56, 106] width 88 height 23
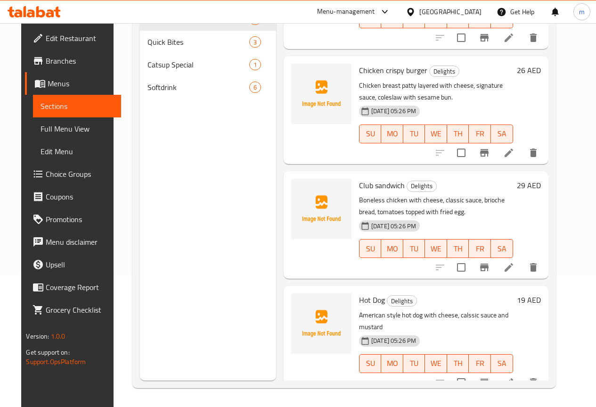
scroll to position [284, 0]
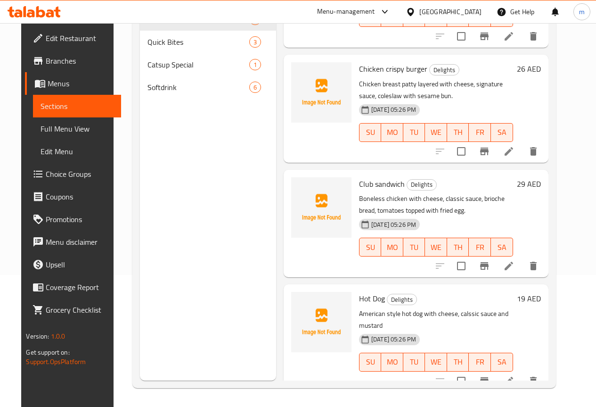
click at [513, 376] on icon at bounding box center [509, 380] width 8 height 8
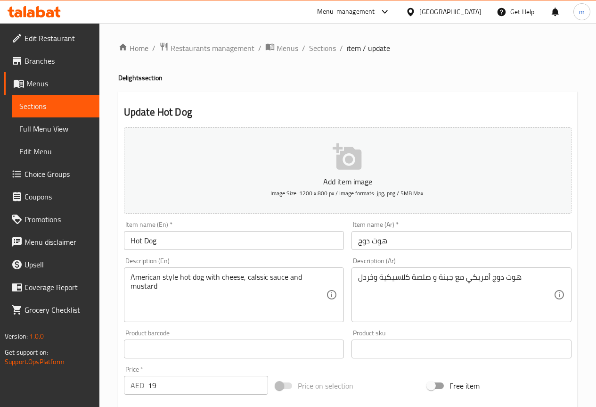
click at [147, 239] on input "Hot Dog" at bounding box center [234, 240] width 220 height 19
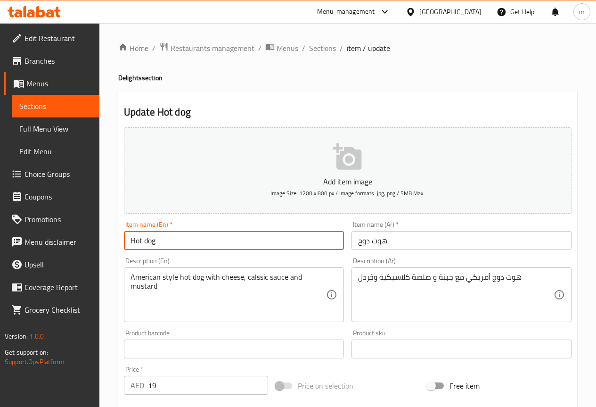
click at [160, 240] on input "Hot dog" at bounding box center [234, 240] width 220 height 19
type input "Hot dog"
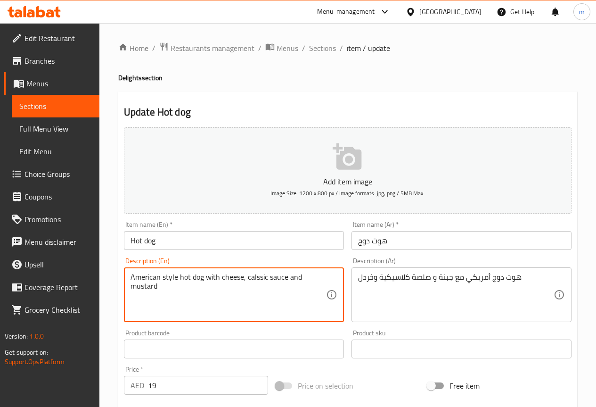
click at [266, 275] on textarea "American style hot dog with cheese, calssic sauce and mustard" at bounding box center [229, 294] width 196 height 45
click at [204, 289] on textarea "American style hot dog with cheese, classic sauce and mustard" at bounding box center [229, 294] width 196 height 45
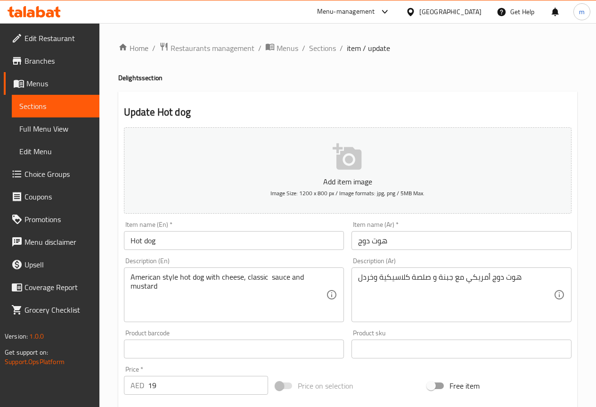
click at [269, 282] on textarea "American style hot dog with cheese, classic sauce and mustard" at bounding box center [229, 294] width 196 height 45
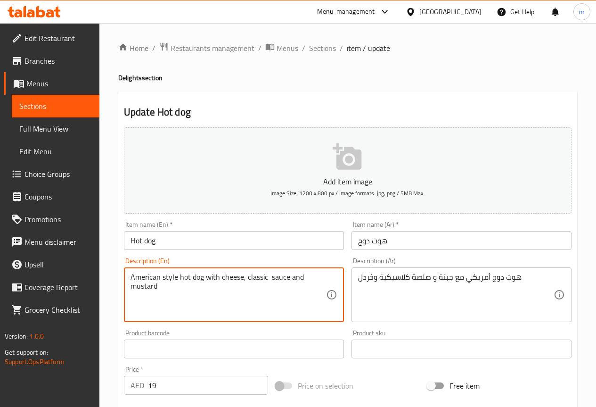
click at [271, 279] on textarea "American style hot dog with cheese, classic sauce and mustard" at bounding box center [229, 294] width 196 height 45
click at [296, 275] on textarea "American style hot dog with cheese, classic sauce and mustard" at bounding box center [229, 294] width 196 height 45
click at [302, 278] on textarea "American style hot dog with cheese, classic sauce and mustard" at bounding box center [229, 294] width 196 height 45
type textarea "American style hot dog with cheese, classic sauce and mustard"
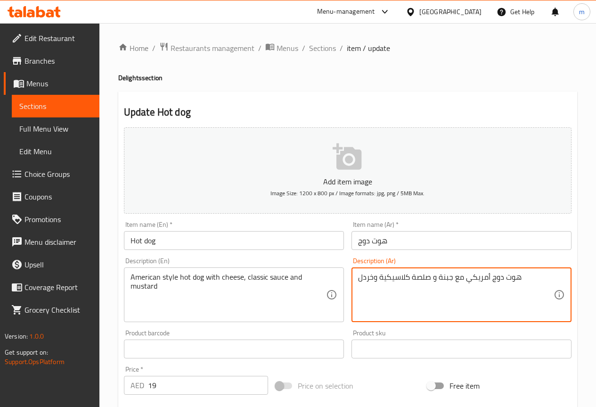
click at [466, 279] on textarea "هوت دوج أمريكي مع جبنة و صلصة كلاسيكية وخردل" at bounding box center [456, 294] width 196 height 45
click at [430, 293] on textarea "هوت دوج ستايل امريكي مع جبنة و صلصة كلاسيكية وخردل" at bounding box center [456, 294] width 196 height 45
click at [412, 279] on textarea "هوت دوج ستايل امريكي مع جبنة و صلصة كلاسيكية وخردل" at bounding box center [456, 294] width 196 height 45
click at [380, 279] on textarea "هوت دوج ستايل امريكي مع جبنة و صوص كلاسيكية وخردل" at bounding box center [456, 294] width 196 height 45
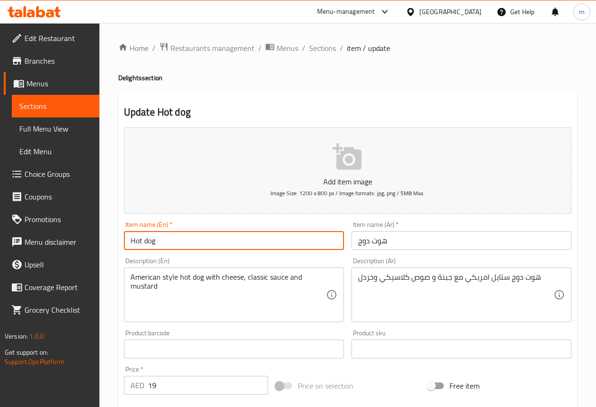
drag, startPoint x: 164, startPoint y: 237, endPoint x: 128, endPoint y: 238, distance: 36.3
click at [128, 238] on input "Hot dog" at bounding box center [234, 240] width 220 height 19
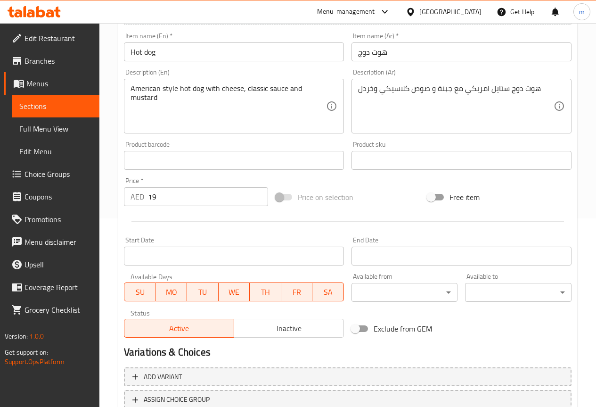
scroll to position [236, 0]
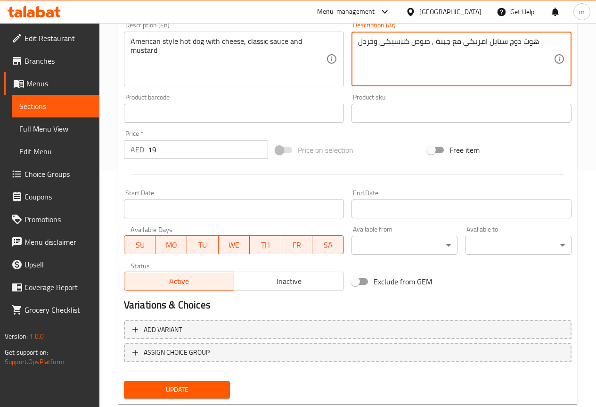
type textarea "هوت دوج ستايل امريكي مع جبنة , صوص كلاسيكي وخردل"
click at [218, 388] on span "Update" at bounding box center [176, 390] width 91 height 12
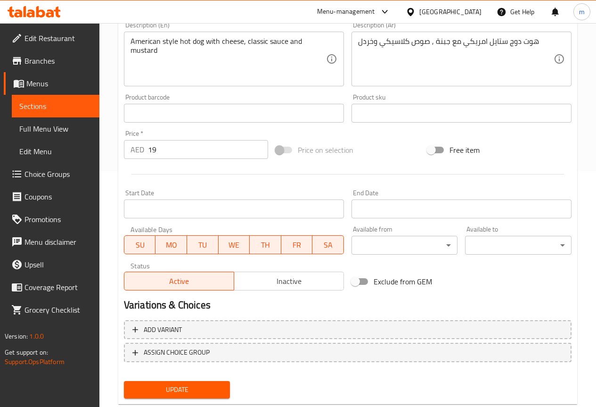
click at [49, 105] on span "Sections" at bounding box center [55, 105] width 73 height 11
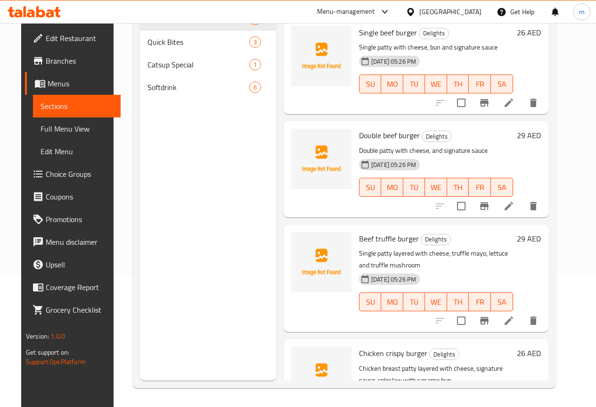
scroll to position [132, 0]
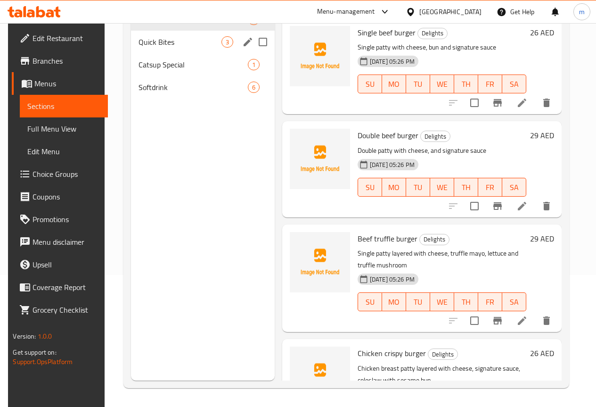
click at [152, 53] on div "Quick Bites 3" at bounding box center [202, 42] width 143 height 23
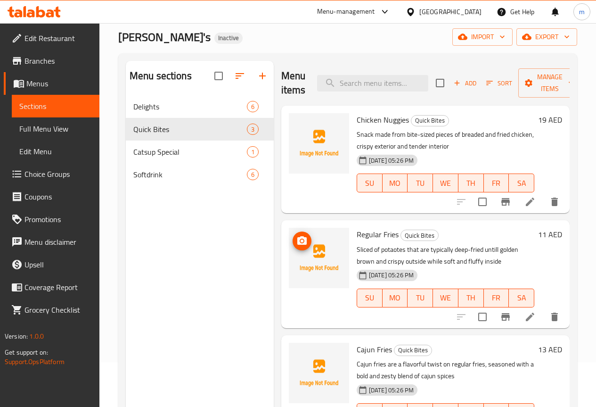
scroll to position [38, 0]
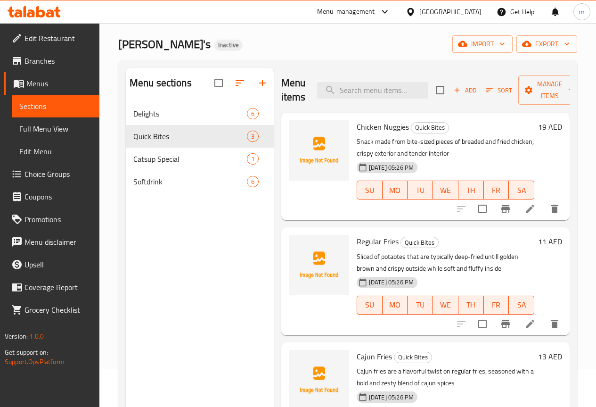
click at [537, 209] on li at bounding box center [530, 208] width 26 height 17
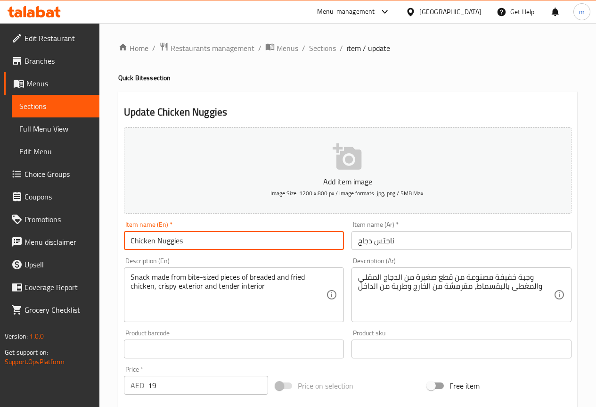
click at [180, 235] on input "Chicken Nuggies" at bounding box center [234, 240] width 220 height 19
drag, startPoint x: 184, startPoint y: 239, endPoint x: 125, endPoint y: 245, distance: 59.2
click at [125, 245] on input "Chicken Nuggies" at bounding box center [234, 240] width 220 height 19
click at [194, 249] on input "Chicken Nuggies" at bounding box center [234, 240] width 220 height 19
click at [233, 244] on input "Chicken Nuggets" at bounding box center [234, 240] width 220 height 19
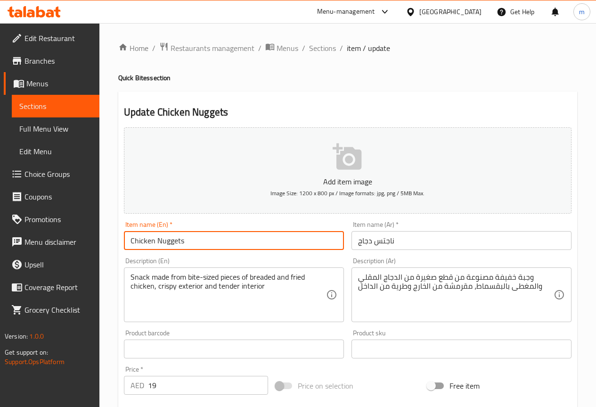
type input "Chicken Nuggets"
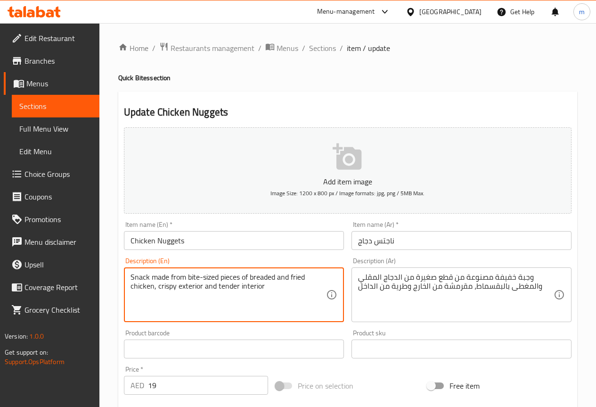
click at [203, 277] on textarea "Snack made from bite-sized pieces of breaded and fried chicken, crispy exterior…" at bounding box center [229, 294] width 196 height 45
click at [268, 295] on textarea "Snack made from bite sized pieces of breaded and fried chicken, crispy exterior…" at bounding box center [229, 294] width 196 height 45
type textarea "Snack made from bite sized pieces of breaded and fried chicken, crispy exterior…"
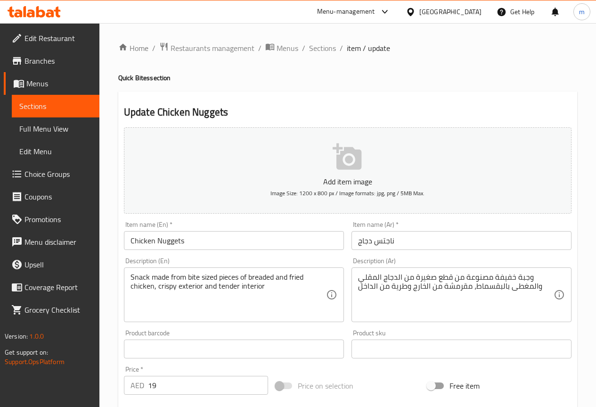
click at [259, 311] on textarea "Snack made from bite sized pieces of breaded and fried chicken, crispy exterior…" at bounding box center [229, 294] width 196 height 45
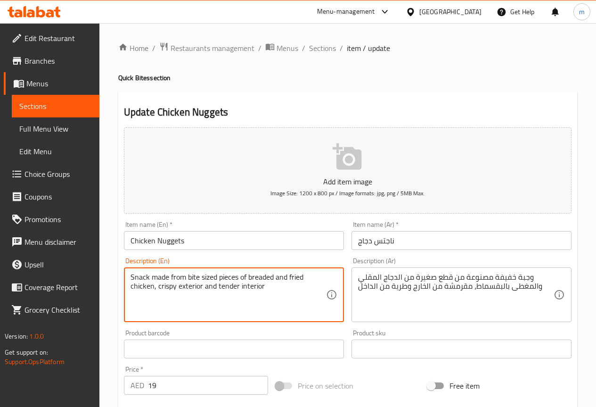
click at [269, 303] on textarea "Snack made from bite sized pieces of breaded and fried chicken, crispy exterior…" at bounding box center [229, 294] width 196 height 45
click at [271, 297] on textarea "Snack made from bite sized pieces of breaded and fried chicken, crispy exterior…" at bounding box center [229, 294] width 196 height 45
drag, startPoint x: 280, startPoint y: 297, endPoint x: 132, endPoint y: 277, distance: 149.9
click at [132, 277] on textarea "Snack made from bite sized pieces of breaded and fried chicken, crispy exterior…" at bounding box center [229, 294] width 196 height 45
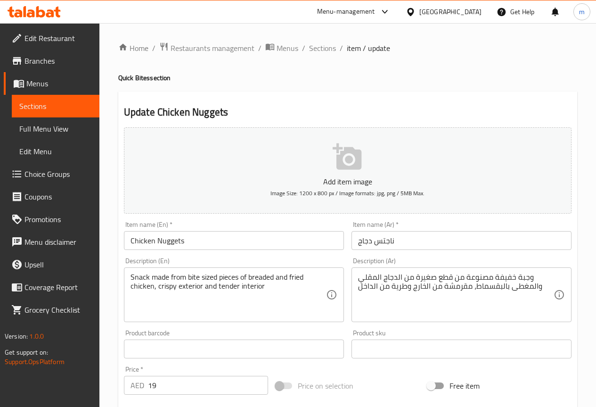
click at [299, 311] on textarea "Snack made from bite sized pieces of breaded and fried chicken, crispy exterior…" at bounding box center [229, 294] width 196 height 45
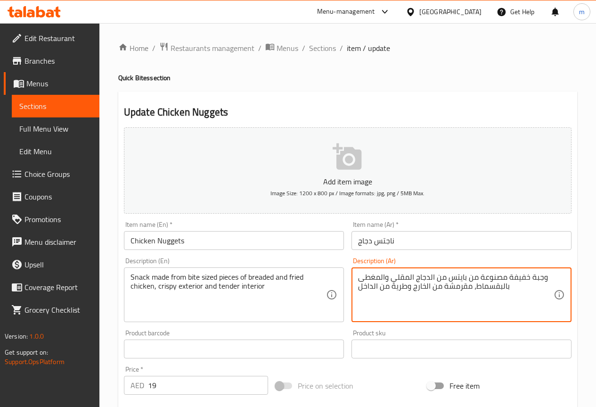
click at [435, 281] on textarea "وجبة خفيفة مصنوعة من بايتس من الدجاج المقلي والمغطى بالبقسماط، مقرمشة من الخارج…" at bounding box center [456, 294] width 196 height 45
type textarea "وجبة خفيفة مصنوعة من بايتس الدجاج المقلي والمغطى بالبقسماط، مقرمشة من الخارج وط…"
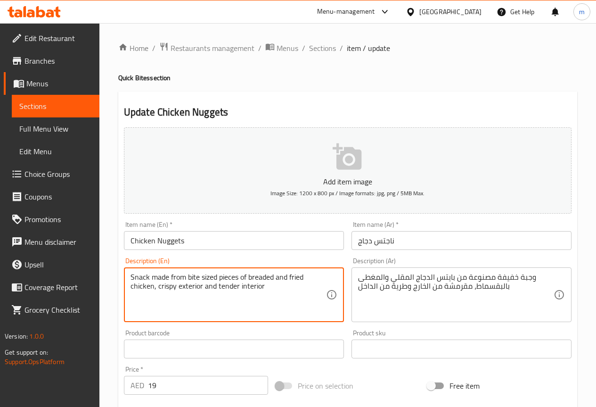
click at [262, 287] on textarea "Snack made from bite sized pieces of breaded and fried chicken, crispy exterior…" at bounding box center [229, 294] width 196 height 45
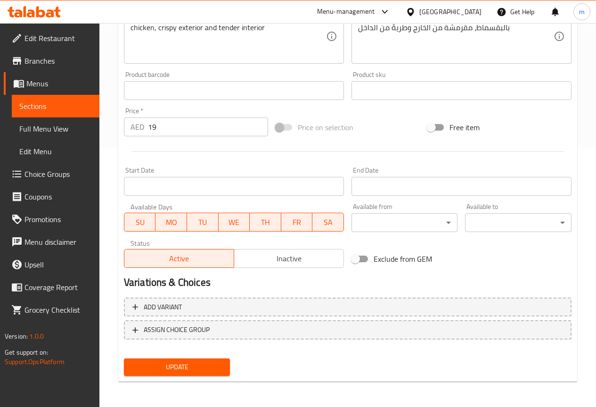
scroll to position [259, 0]
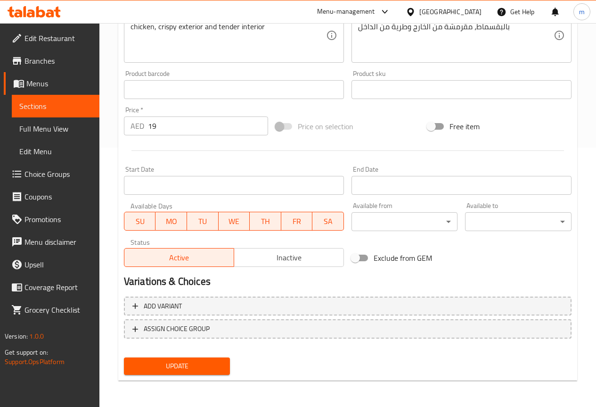
click at [208, 376] on div "Update" at bounding box center [177, 365] width 114 height 25
click at [213, 367] on span "Update" at bounding box center [176, 366] width 91 height 12
click at [86, 107] on span "Sections" at bounding box center [55, 105] width 73 height 11
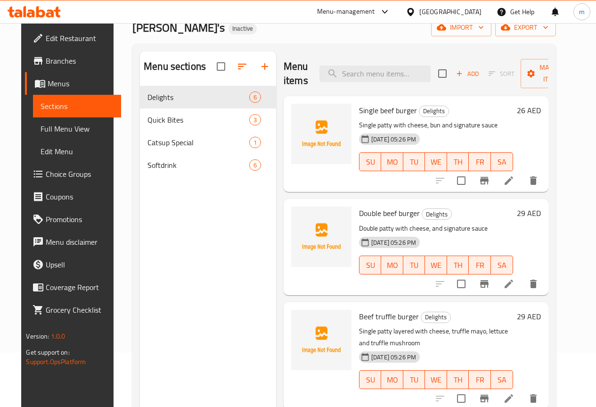
scroll to position [38, 0]
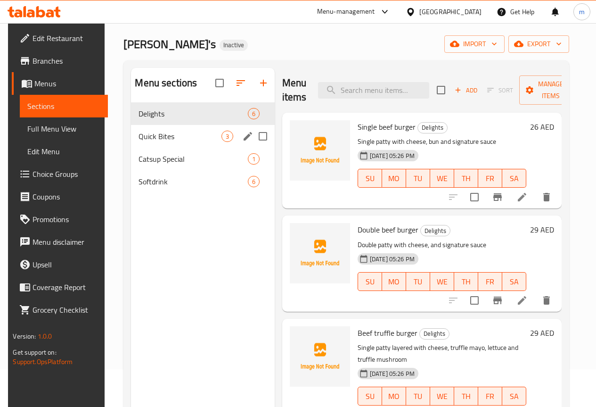
click at [152, 142] on span "Quick Bites" at bounding box center [180, 136] width 82 height 11
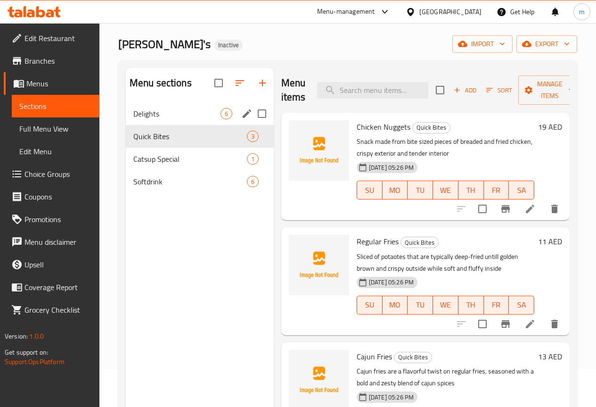
click at [176, 119] on span "Delights" at bounding box center [176, 113] width 87 height 11
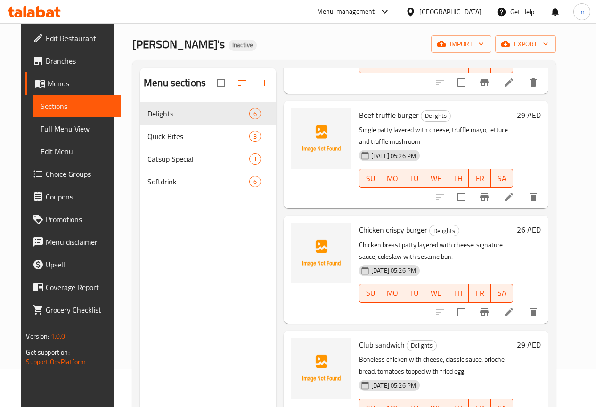
scroll to position [236, 0]
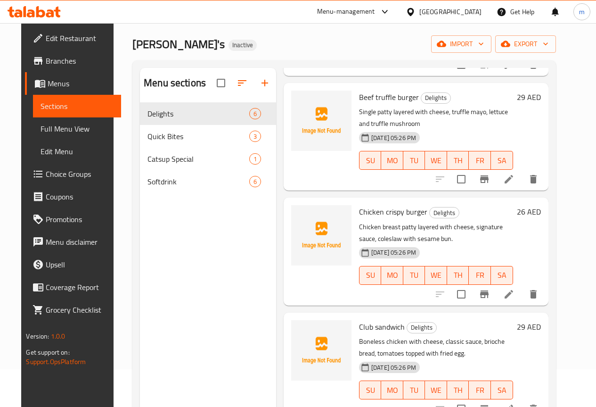
click at [515, 293] on icon at bounding box center [508, 293] width 11 height 11
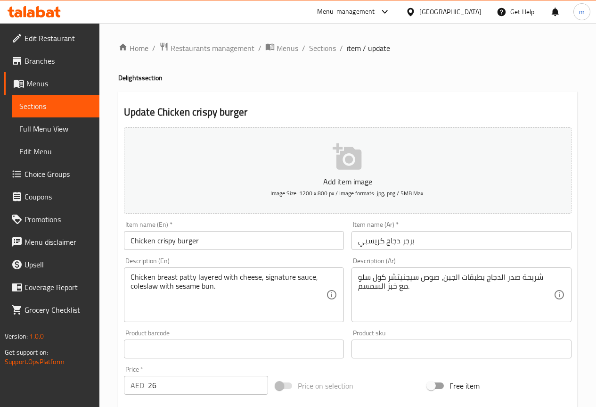
click at [356, 245] on input "برجر دجاج كريسبي" at bounding box center [462, 240] width 220 height 19
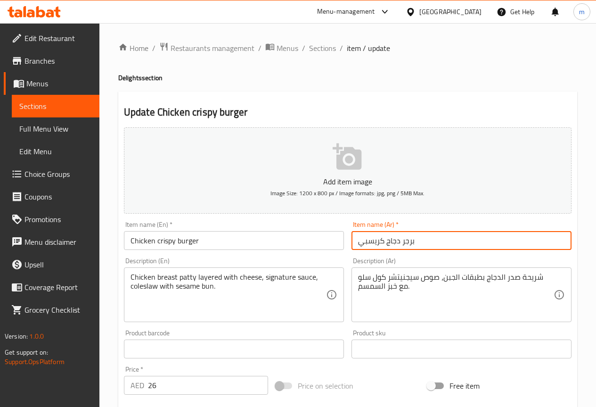
click at [438, 241] on input "برجر دجاج كريسبي" at bounding box center [462, 240] width 220 height 19
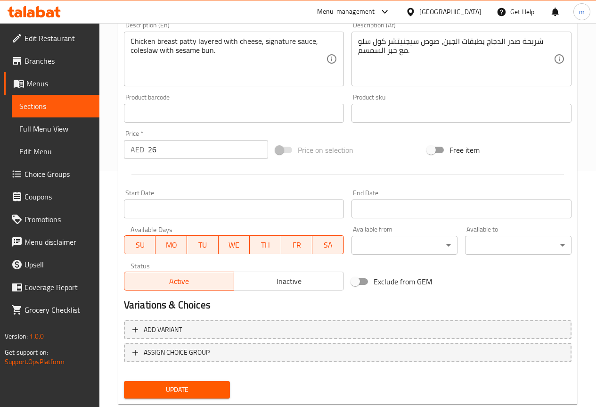
scroll to position [259, 0]
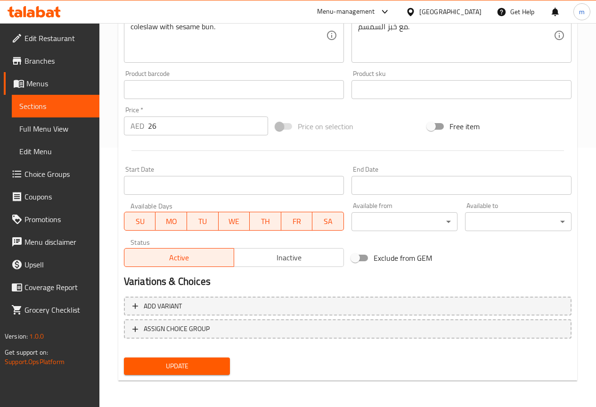
type input "برجر دجاج مقرمش"
click at [207, 362] on span "Update" at bounding box center [176, 366] width 91 height 12
click at [47, 100] on link "Sections" at bounding box center [56, 106] width 88 height 23
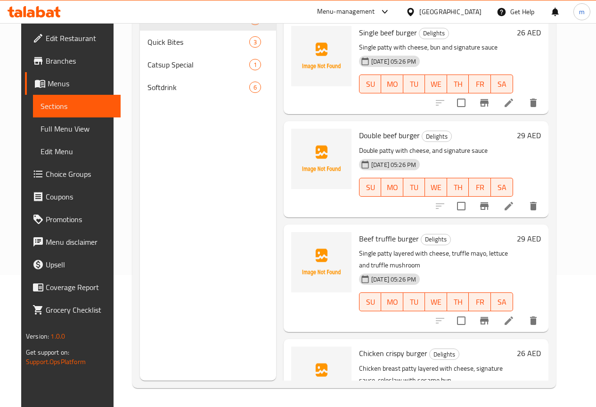
scroll to position [132, 0]
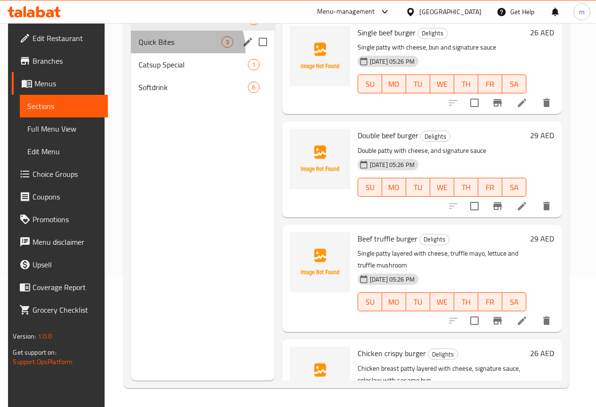
click at [176, 53] on div "Quick Bites 3" at bounding box center [202, 42] width 143 height 23
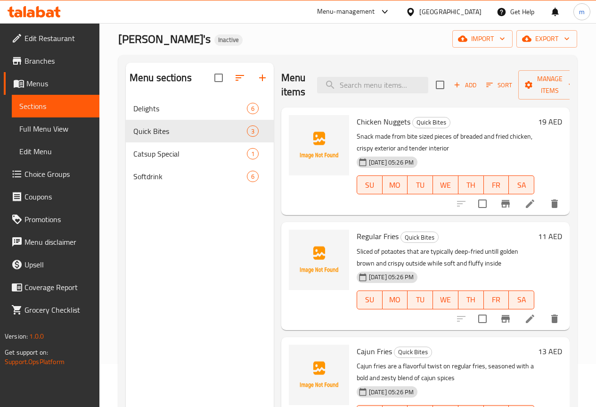
scroll to position [38, 0]
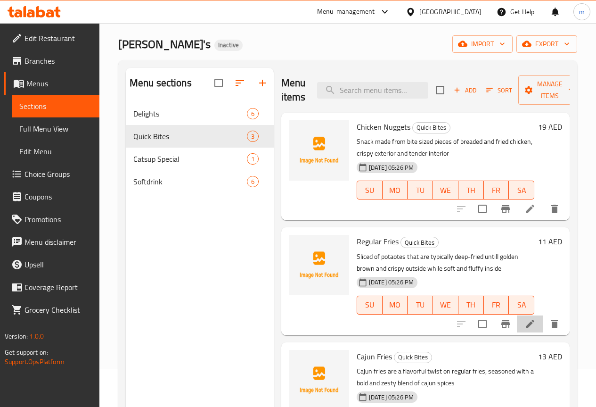
click at [523, 322] on li at bounding box center [530, 323] width 26 height 17
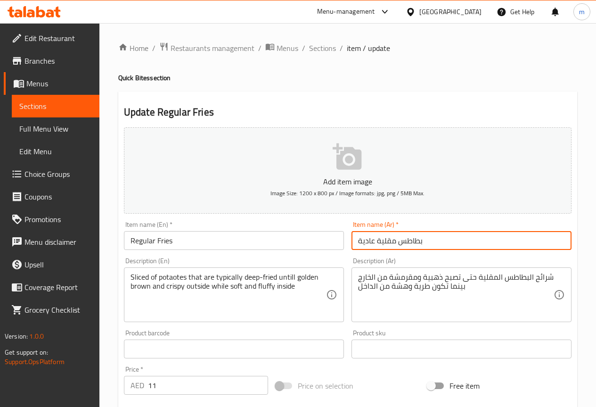
click at [398, 240] on input "بطاطس مقلية عادية" at bounding box center [462, 240] width 220 height 19
click at [449, 245] on input "بطاطا مقلية عادية" at bounding box center [462, 240] width 220 height 19
type input "بطاطا مقلية عادية"
click at [171, 240] on input "Regular Fries" at bounding box center [234, 240] width 220 height 19
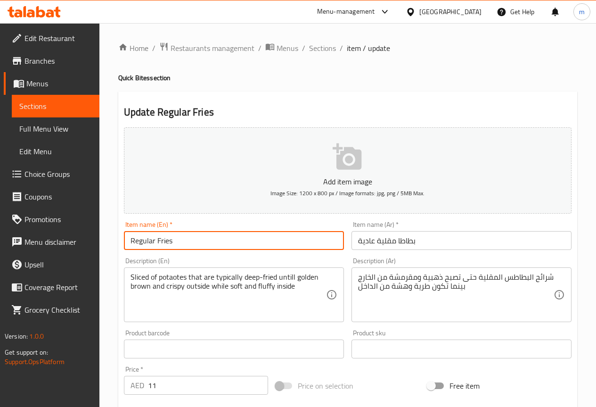
drag, startPoint x: 152, startPoint y: 239, endPoint x: 136, endPoint y: 239, distance: 16.5
click at [136, 239] on input "Regular Fries" at bounding box center [234, 240] width 220 height 19
drag, startPoint x: 157, startPoint y: 242, endPoint x: 128, endPoint y: 244, distance: 29.2
click at [128, 244] on input "Regular Fries" at bounding box center [234, 240] width 220 height 19
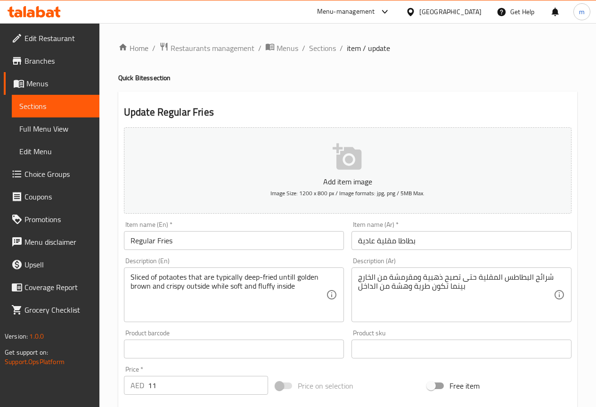
click at [296, 241] on input "Regular Fries" at bounding box center [234, 240] width 220 height 19
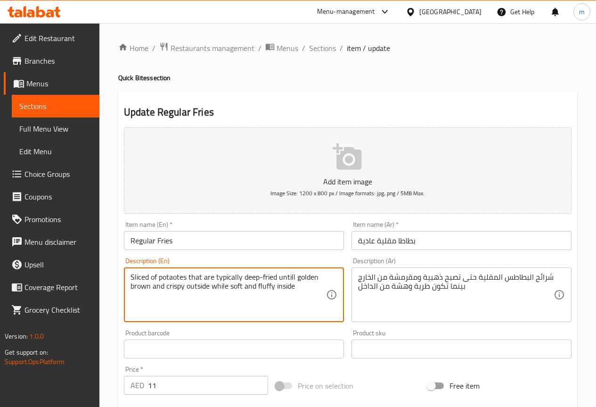
click at [187, 278] on textarea "Sliced of potaotes that are typically deep-fried untill golden brown and crispy…" at bounding box center [229, 294] width 196 height 45
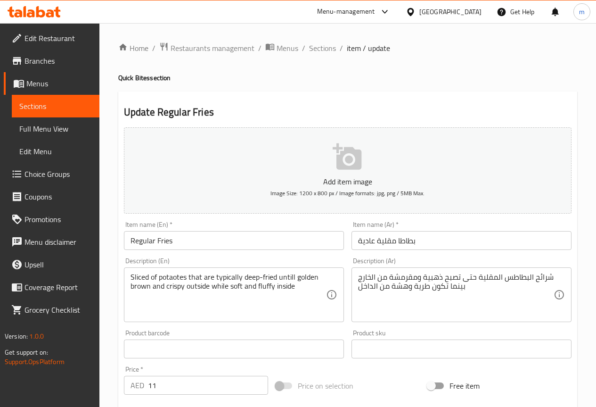
click at [68, 107] on span "Sections" at bounding box center [55, 105] width 73 height 11
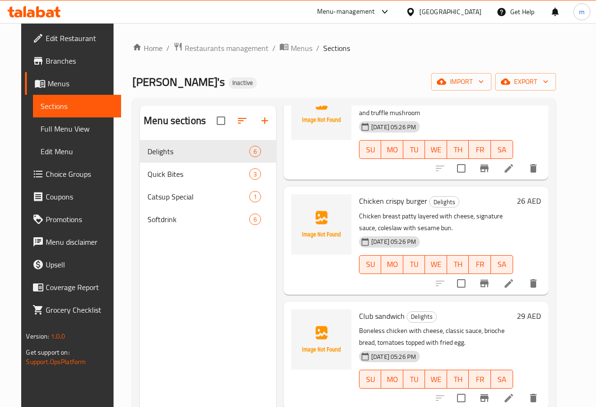
scroll to position [132, 0]
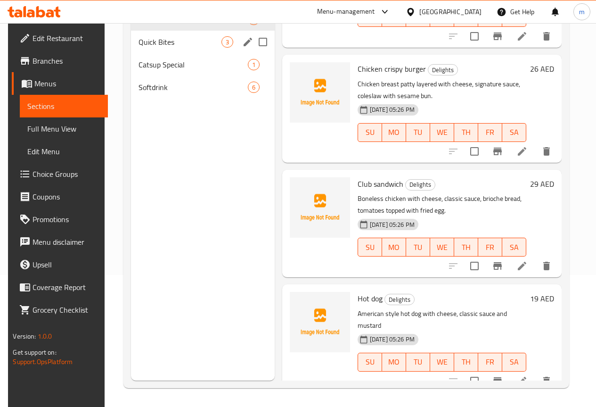
click at [147, 53] on div "Quick Bites 3" at bounding box center [202, 42] width 143 height 23
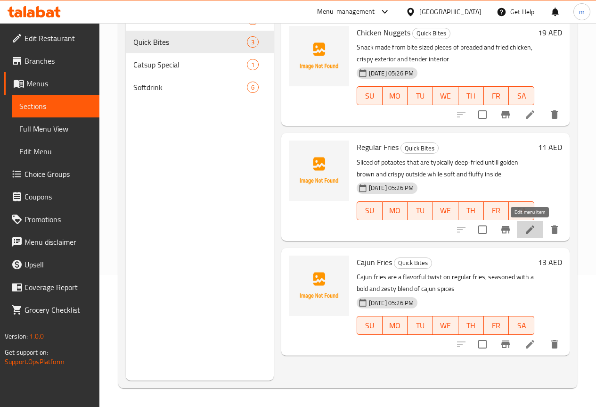
click at [533, 226] on icon at bounding box center [530, 229] width 8 height 8
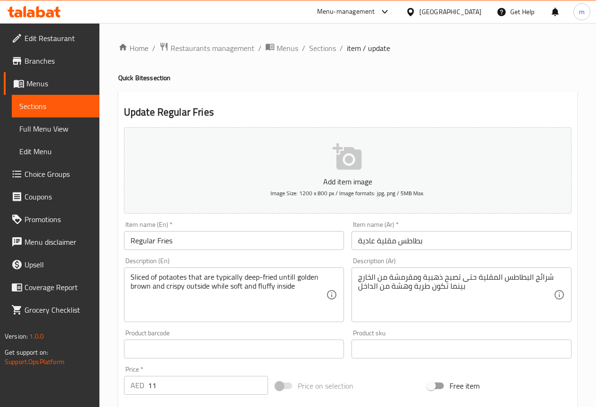
click at [73, 101] on span "Sections" at bounding box center [55, 105] width 73 height 11
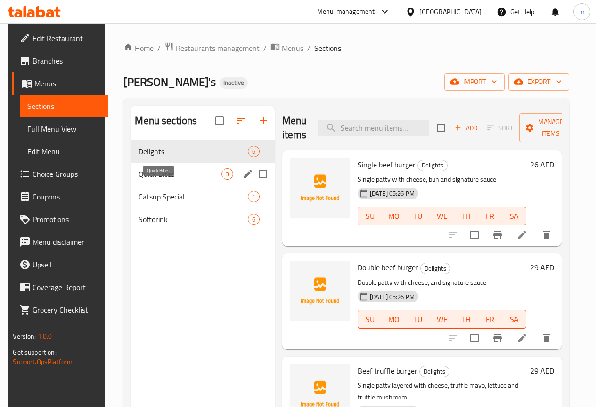
click at [175, 180] on span "Quick Bites" at bounding box center [180, 173] width 82 height 11
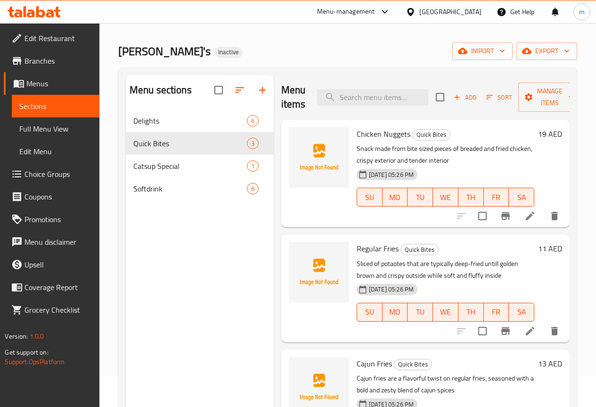
scroll to position [94, 0]
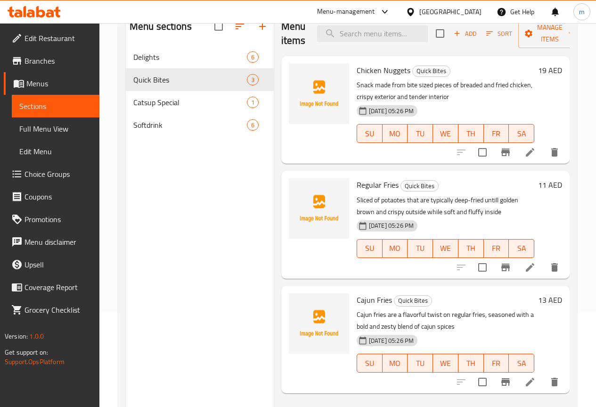
click at [554, 272] on icon "delete" at bounding box center [554, 267] width 11 height 11
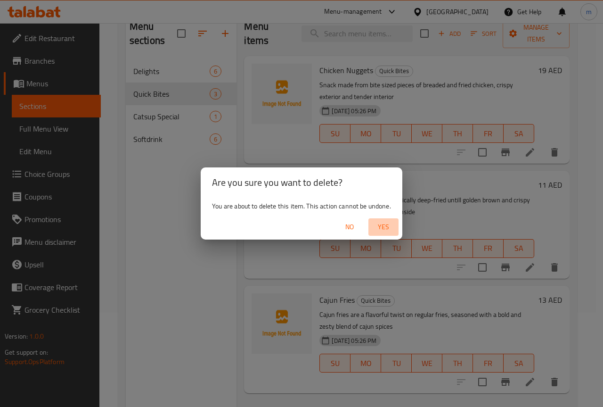
click at [374, 229] on span "Yes" at bounding box center [383, 227] width 23 height 12
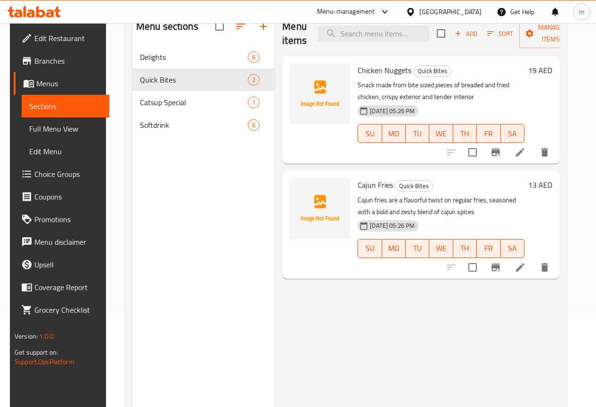
click at [524, 269] on icon at bounding box center [520, 267] width 8 height 8
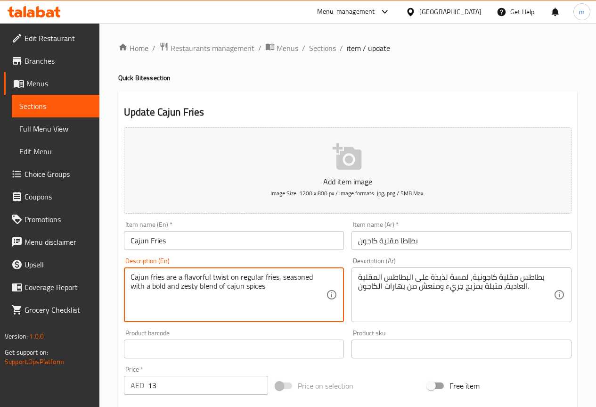
click at [150, 242] on input "Cajun Fries" at bounding box center [234, 240] width 220 height 19
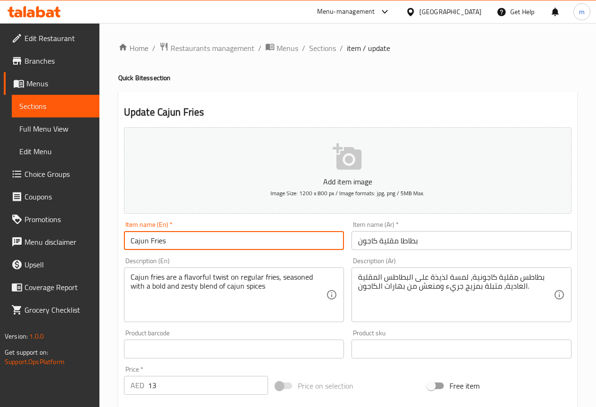
click at [153, 242] on input "Cajun Fries" at bounding box center [234, 240] width 220 height 19
click at [168, 242] on input "Cajun fries" at bounding box center [234, 240] width 220 height 19
drag, startPoint x: 148, startPoint y: 244, endPoint x: 130, endPoint y: 244, distance: 18.8
click at [130, 244] on input "Cajun fries" at bounding box center [234, 240] width 220 height 19
type input "Cajun fries"
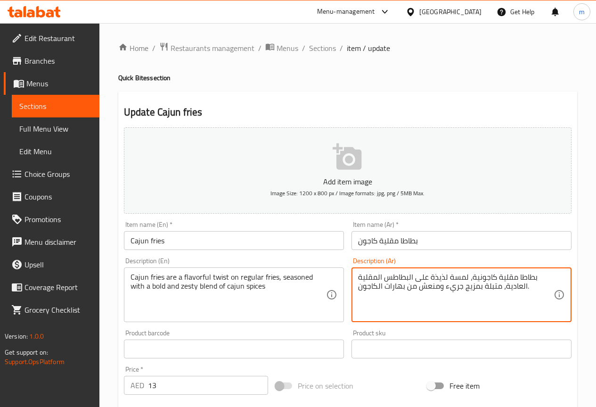
click at [534, 287] on textarea "بطاطا مقلية كاجونية، لمسة لذيذة على البطاطس المقلية العادية، متبلة بمزيج جريء و…" at bounding box center [456, 294] width 196 height 45
click at [469, 279] on textarea "بطاطا مقلية كاجونية، لمسة لذيذة على البطاطس المقلية العادية، متبلة بمزيج جريء و…" at bounding box center [456, 294] width 196 height 45
click at [417, 287] on textarea "بطاطا مقلية كاجونية، لمسة لذيذة على البطاطس المقلية العادية، متبلة بمزيج جريء و…" at bounding box center [456, 294] width 196 height 45
type textarea "بطاطا مقلية كاجونية، لمسة لذيذة على البطاطس المقلية العادية، متبلة بمزيج جريء و…"
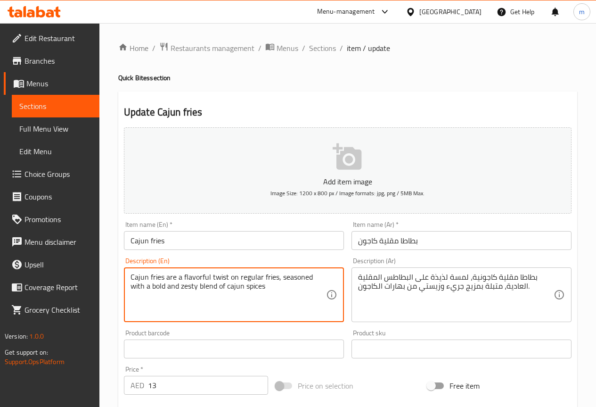
drag, startPoint x: 254, startPoint y: 289, endPoint x: 130, endPoint y: 278, distance: 125.3
click at [130, 278] on div "Cajun fries are a flavorful twist on regular fries, seasoned with a bold and ze…" at bounding box center [234, 294] width 220 height 55
click at [180, 303] on textarea "Cajun fries are a flavorful twist on regular fries, seasoned with a bold and ze…" at bounding box center [229, 294] width 196 height 45
click at [253, 288] on textarea "Cajun fries are a flavorful twist on regular fries, seasoned with a bold and ze…" at bounding box center [229, 294] width 196 height 45
click at [180, 279] on textarea "Cajun fries are a flavorful twist on regular fries, seasoned with a bold and ze…" at bounding box center [229, 294] width 196 height 45
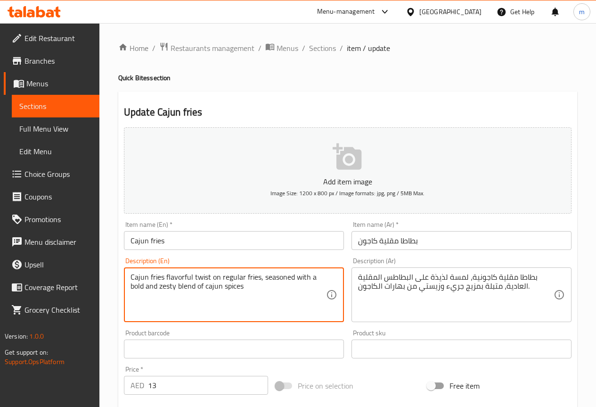
click at [261, 288] on textarea "Cajun fries flavorful twist on regular fries, seasoned with a bold and zesty bl…" at bounding box center [229, 294] width 196 height 45
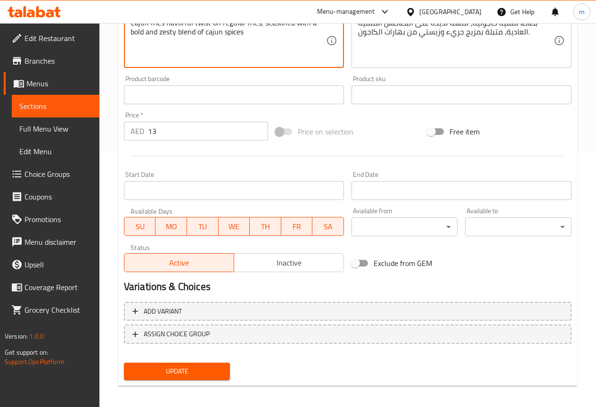
scroll to position [259, 0]
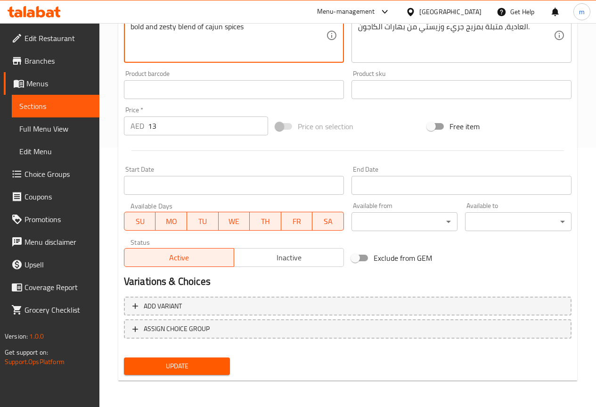
type textarea "Cajun fries flavorful twist on regular fries, seasoned with a bold and zesty bl…"
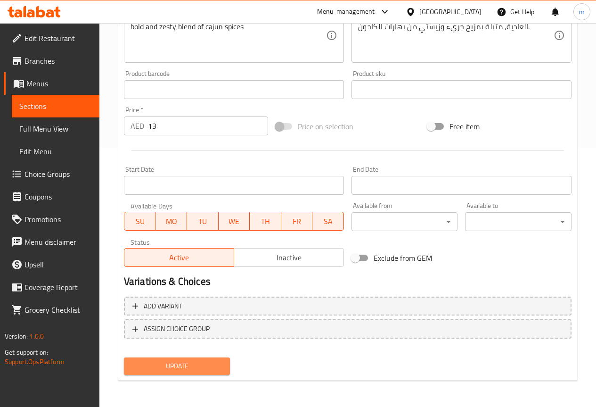
click at [190, 362] on span "Update" at bounding box center [176, 366] width 91 height 12
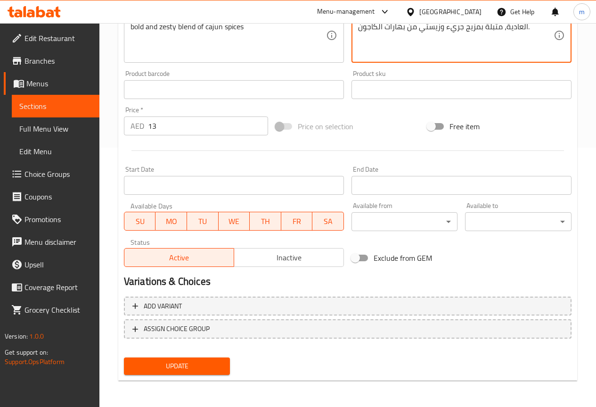
click at [205, 369] on span "Update" at bounding box center [176, 366] width 91 height 12
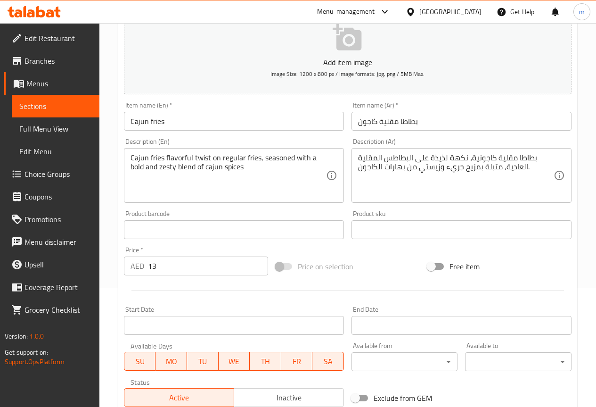
scroll to position [118, 0]
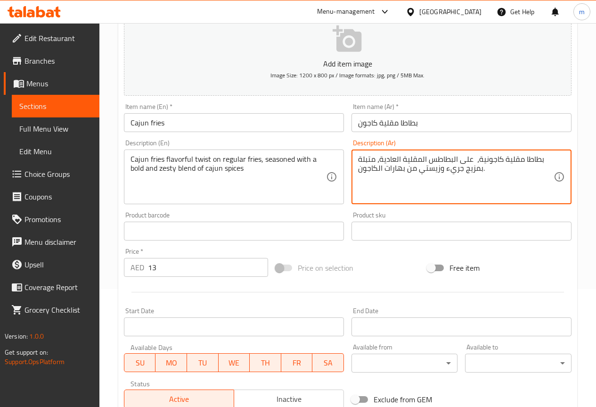
click at [473, 162] on textarea "بطاطا مقلية كاجونية، على البطاطس المقلية العادية، متبلة بمزيج جريء وزيستي من به…" at bounding box center [456, 177] width 196 height 45
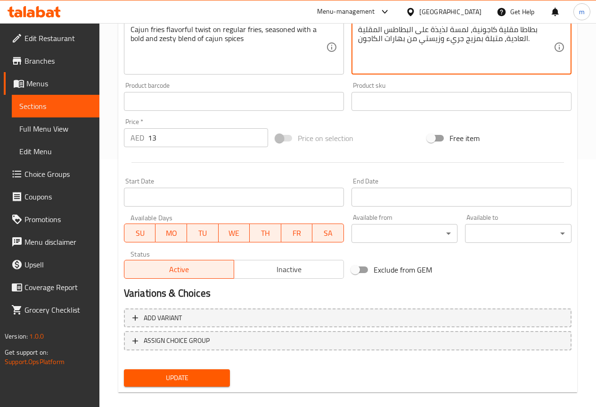
scroll to position [259, 0]
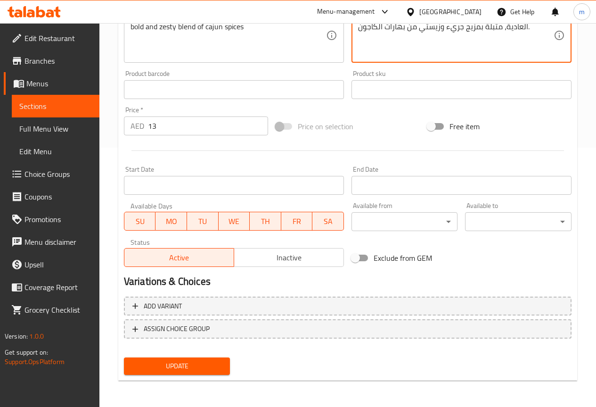
type textarea "بطاطا مقلية كاجونية، لمسة لذيذة على البطاطس المقلية العادية، متبلة بمزيج جريء و…"
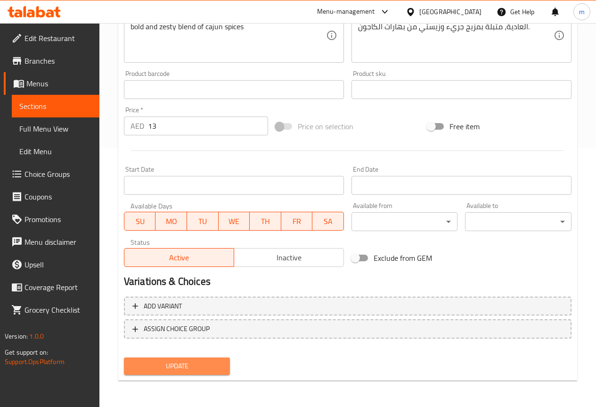
click at [189, 364] on span "Update" at bounding box center [176, 366] width 91 height 12
click at [73, 105] on span "Sections" at bounding box center [55, 105] width 73 height 11
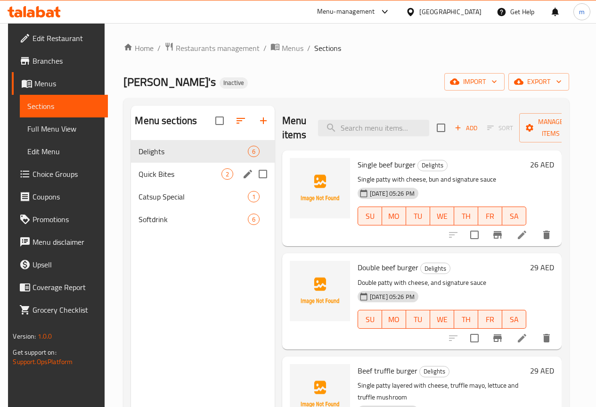
click at [149, 185] on div "Quick Bites 2" at bounding box center [202, 174] width 143 height 23
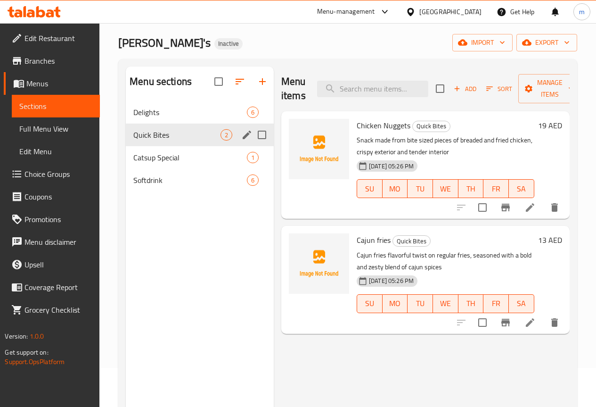
scroll to position [38, 0]
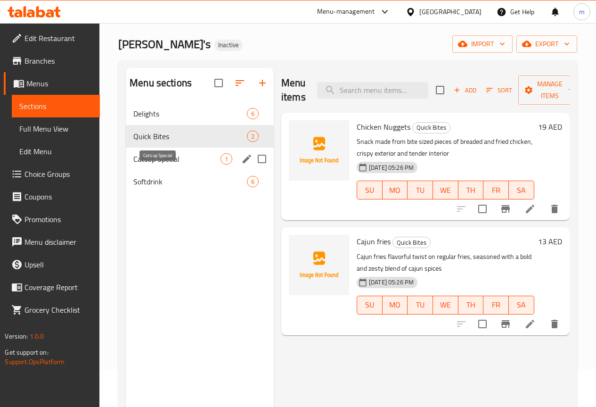
click at [171, 164] on span "Catsup Special" at bounding box center [176, 158] width 87 height 11
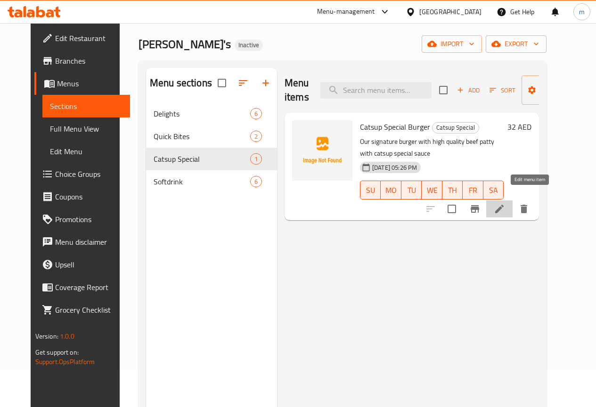
click at [505, 203] on icon at bounding box center [499, 208] width 11 height 11
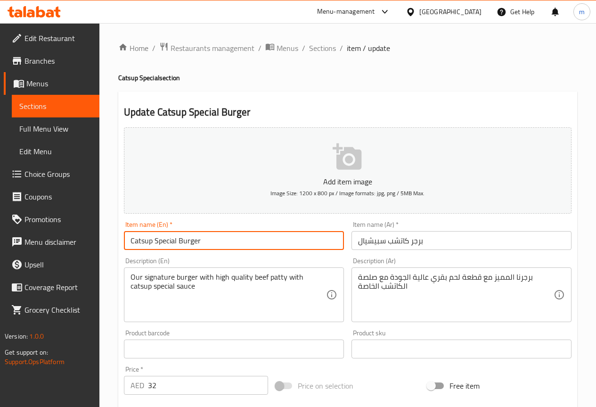
click at [181, 241] on input "Catsup Special Burger" at bounding box center [234, 240] width 220 height 19
click at [160, 243] on input "Catsup Special burger" at bounding box center [234, 240] width 220 height 19
click at [159, 243] on input "Catsup Special burger" at bounding box center [234, 240] width 220 height 19
click at [233, 247] on input "Catsup special burger" at bounding box center [234, 240] width 220 height 19
drag, startPoint x: 150, startPoint y: 242, endPoint x: 136, endPoint y: 238, distance: 15.0
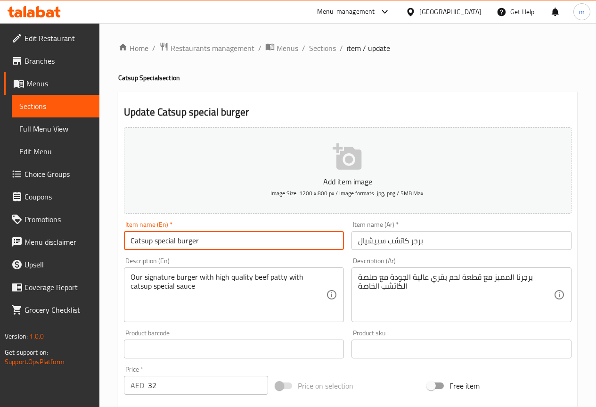
click at [136, 238] on input "Catsup special burger" at bounding box center [234, 240] width 220 height 19
click at [156, 240] on input "Catsup special burger" at bounding box center [234, 240] width 220 height 19
drag, startPoint x: 155, startPoint y: 242, endPoint x: 130, endPoint y: 245, distance: 25.6
click at [130, 245] on input "Catsup special burger" at bounding box center [234, 240] width 220 height 19
click at [154, 242] on input "Catsup special burger" at bounding box center [234, 240] width 220 height 19
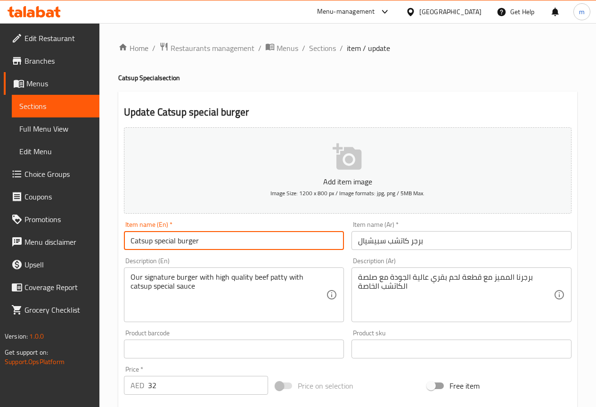
drag, startPoint x: 154, startPoint y: 242, endPoint x: 128, endPoint y: 242, distance: 25.9
click at [128, 242] on input "Catsup special burger" at bounding box center [234, 240] width 220 height 19
paste input "Ketchup"
click at [208, 244] on input "Ketchup special burger" at bounding box center [234, 240] width 220 height 19
type input "Ketchup special burger"
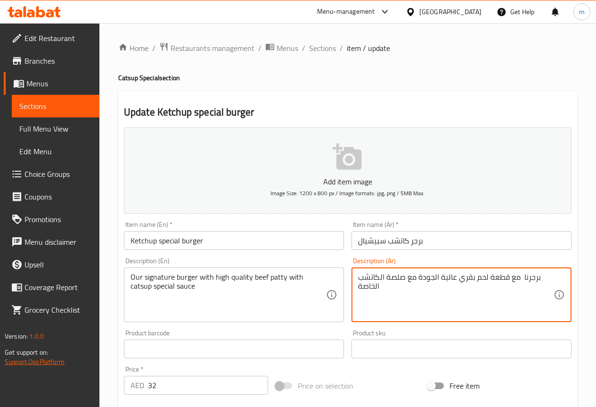
type textarea "برجرنا مع قطعة لحم بقري عالية الجودة مع صلصة الكاتشب الخاصة"
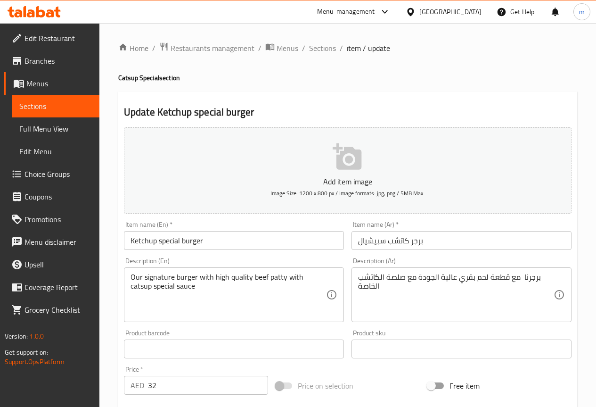
click at [157, 238] on input "Ketchup special burger" at bounding box center [234, 240] width 220 height 19
click at [199, 232] on input "special burger" at bounding box center [234, 240] width 220 height 19
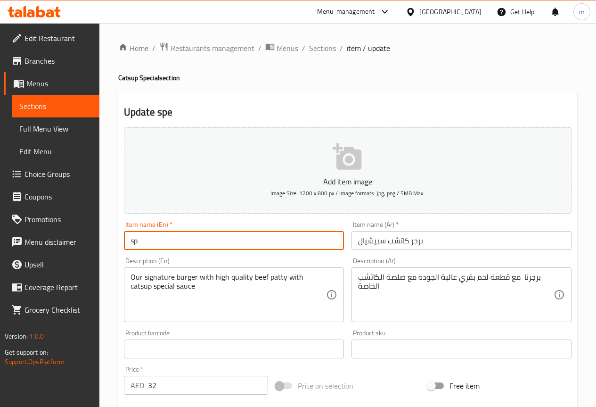
type input "s"
paste input "Catsup Special Burger"
click at [183, 245] on input "Catsup Special Burger" at bounding box center [234, 240] width 220 height 19
click at [157, 245] on input "Catsup Special burger" at bounding box center [234, 240] width 220 height 19
click at [216, 231] on input "Catsup special burger" at bounding box center [234, 240] width 220 height 19
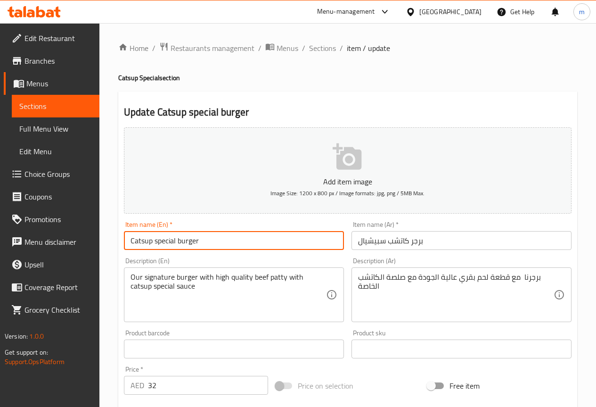
type input "Catsup special burger"
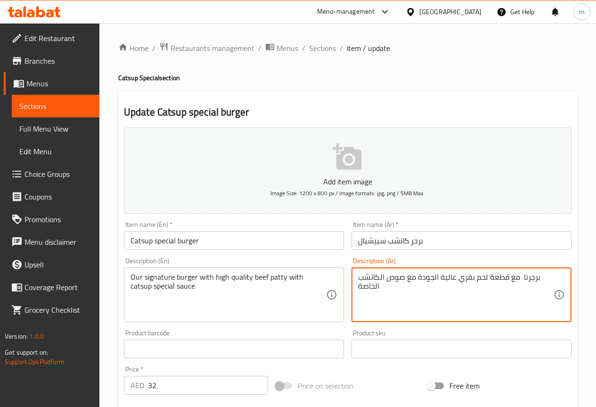
click at [384, 288] on textarea "برجرنا مع قطعة لحم بقري عالية الجودة مع صوص الكاتشب الخاصة" at bounding box center [456, 294] width 196 height 45
click at [523, 281] on textarea "برجرنا مع قطعة لحم بقري عالية الجودة مع صوص الكاتشب الخاصة" at bounding box center [456, 294] width 196 height 45
click at [493, 278] on textarea "برجرنا السيجنيتشر مع قطعة لحم بقري عالية الجودة مع صوص الكاتشب الخاصة" at bounding box center [456, 294] width 196 height 45
click at [491, 278] on textarea "برجرنا السيجنيتشر مع قطعة لحم بقري عالية الجودة مع صوص الكاتشب الخاصة" at bounding box center [456, 294] width 196 height 45
click at [414, 300] on textarea "برجرنا السيجنيتشر مع قطعة لحم بقري عالية الجودة مع صوص الكاتشب الخاصة" at bounding box center [456, 294] width 196 height 45
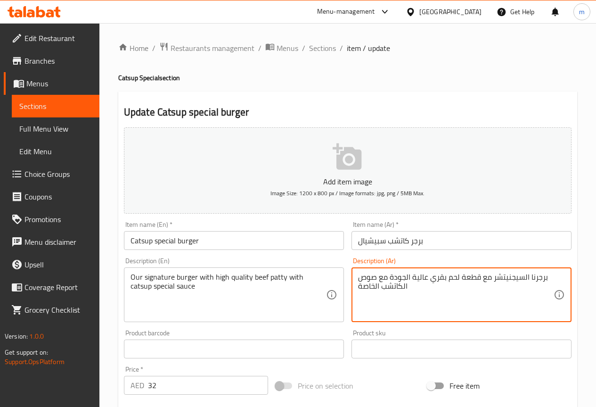
click at [461, 277] on textarea "برجرنا السيجنيتشر مع قطعة لحم بقري عالية الجودة مع صوص الكاتشب الخاصة" at bounding box center [456, 294] width 196 height 45
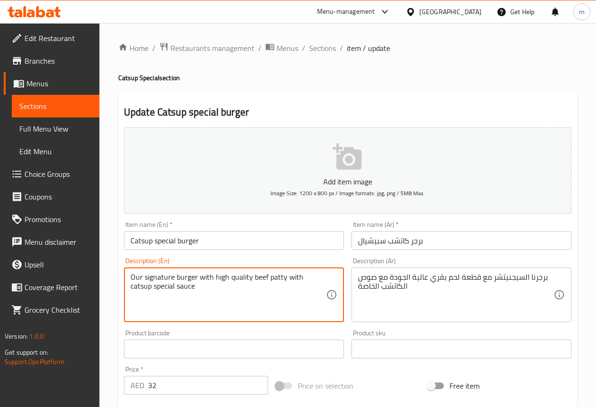
drag, startPoint x: 284, startPoint y: 278, endPoint x: 267, endPoint y: 278, distance: 17.0
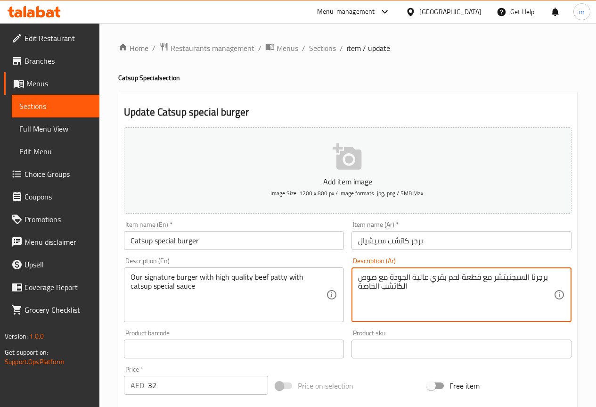
click at [356, 288] on div "برجرنا السيجنيتشر مع قطعة لحم بقري عالية الجودة مع صوص الكاتشب الخاصة Descripti…" at bounding box center [462, 294] width 220 height 55
click at [357, 288] on div "برجرنا السيجنيتشر مع قطعة لحم بقري عالية الجودة مع صوص الكاتشب الخاصة Descripti…" at bounding box center [462, 294] width 220 height 55
click at [416, 291] on textarea "برجرنا السيجنيتشر مع قطعة لحم بقري عالية الجودة مع صوص الكاتشب الخاصة" at bounding box center [456, 294] width 196 height 45
type textarea "برجرنا السيجنيتشر مع قطعة لحم بقري عالية الجودة مع صوص الكاتشب السبيشيال"
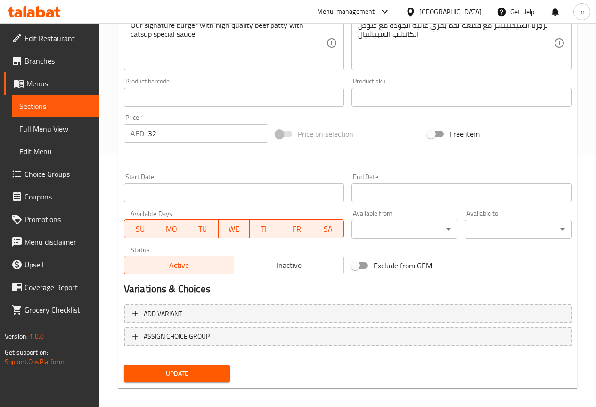
scroll to position [259, 0]
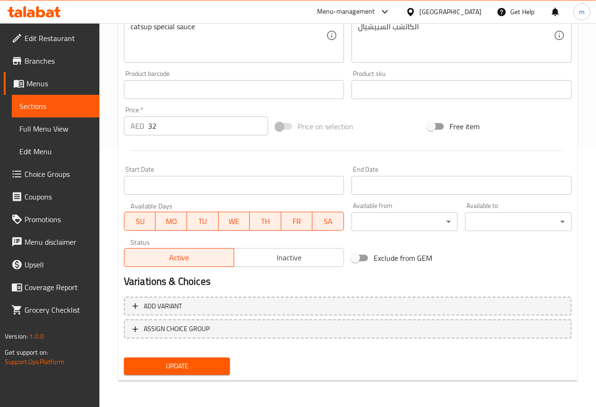
click at [189, 366] on span "Update" at bounding box center [176, 366] width 91 height 12
click at [80, 108] on span "Sections" at bounding box center [55, 105] width 73 height 11
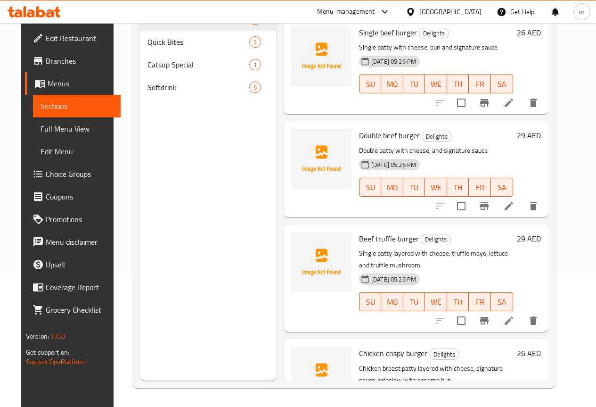
scroll to position [132, 0]
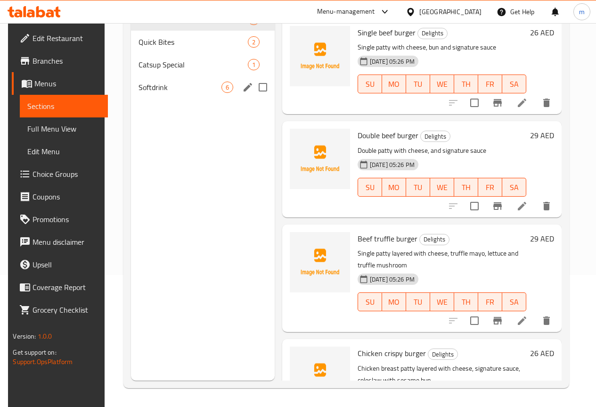
click at [176, 93] on span "Softdrink" at bounding box center [180, 87] width 82 height 11
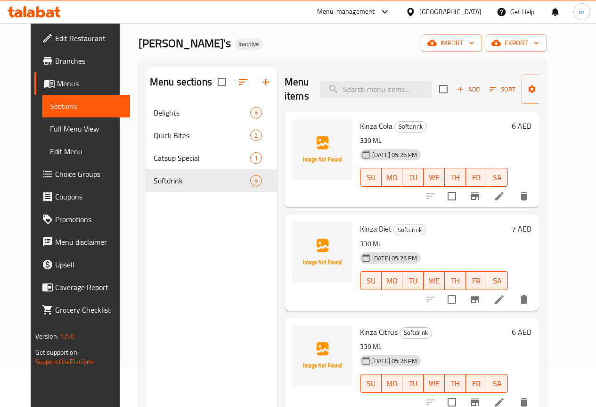
scroll to position [38, 0]
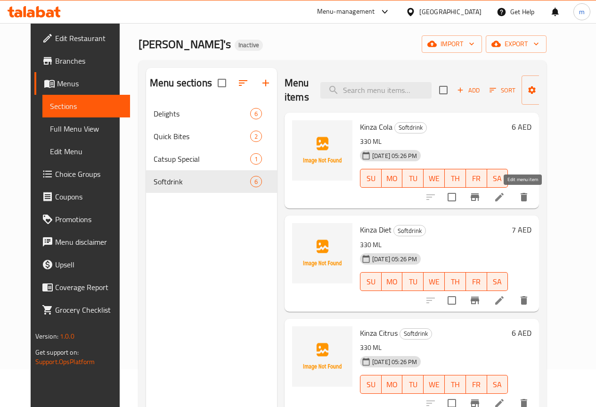
click at [505, 195] on icon at bounding box center [499, 196] width 11 height 11
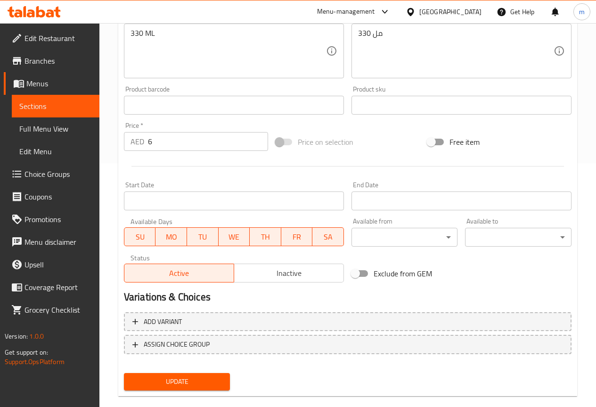
scroll to position [259, 0]
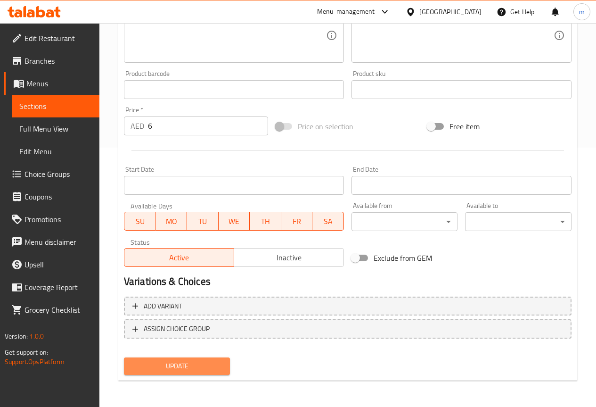
click at [205, 367] on span "Update" at bounding box center [176, 366] width 91 height 12
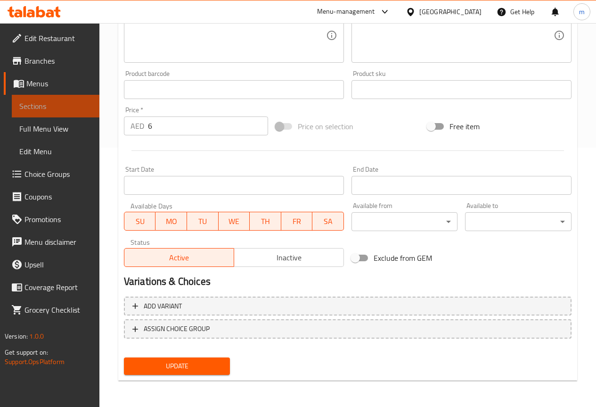
click at [50, 110] on span "Sections" at bounding box center [55, 105] width 73 height 11
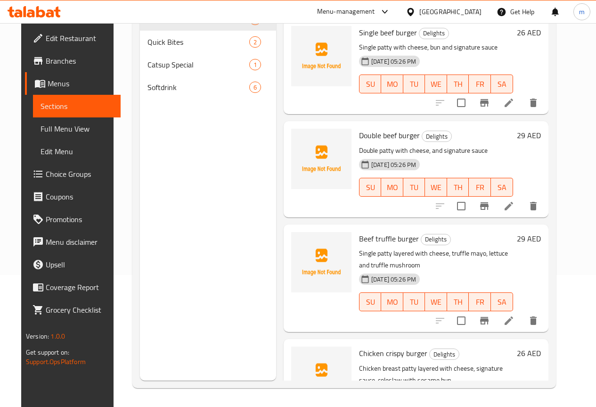
scroll to position [132, 0]
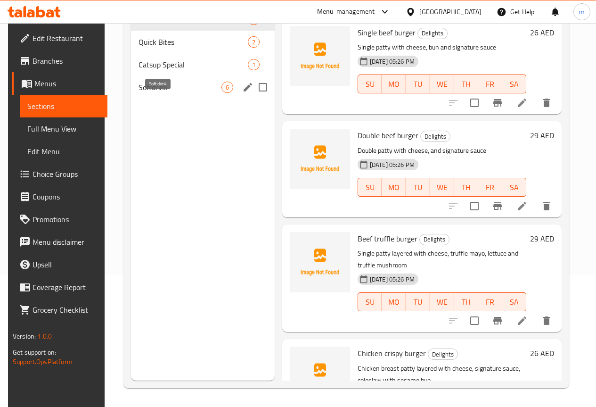
click at [158, 93] on span "Softdrink" at bounding box center [180, 87] width 82 height 11
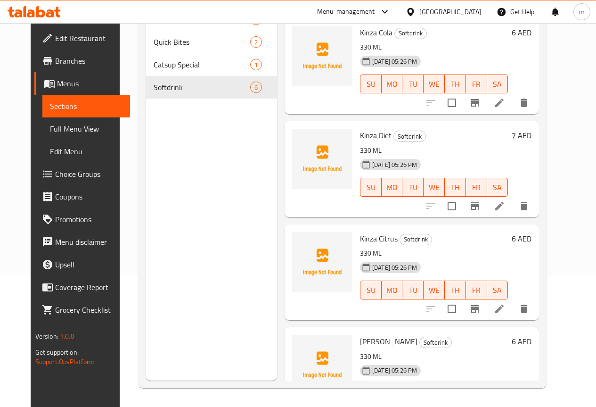
click at [513, 208] on li at bounding box center [499, 205] width 26 height 17
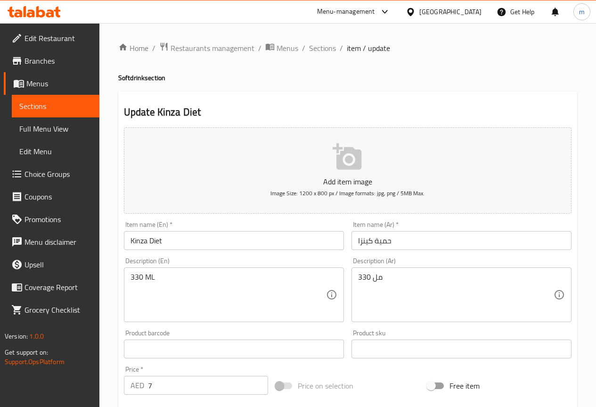
click at [414, 234] on input "حمية كينزا" at bounding box center [462, 240] width 220 height 19
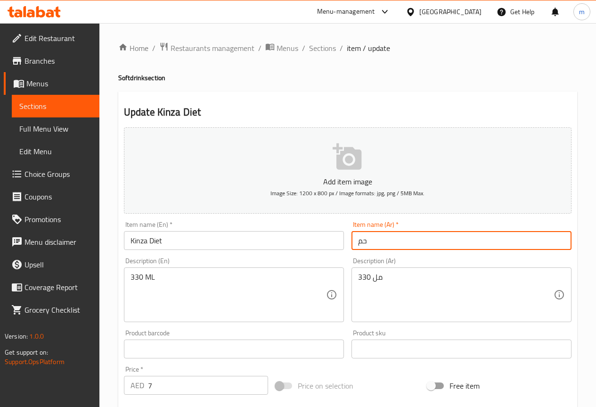
type input "ح"
type input ";"
type input "كينزا دايت"
click at [257, 319] on div "330 ML Description (En)" at bounding box center [234, 294] width 220 height 55
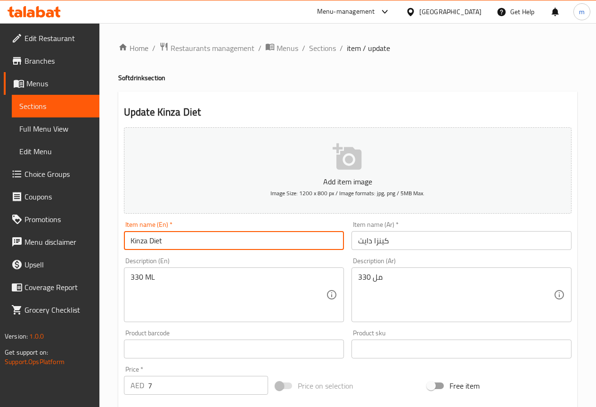
click at [152, 243] on input "Kinza Diet" at bounding box center [234, 240] width 220 height 19
type input "Kinza diet"
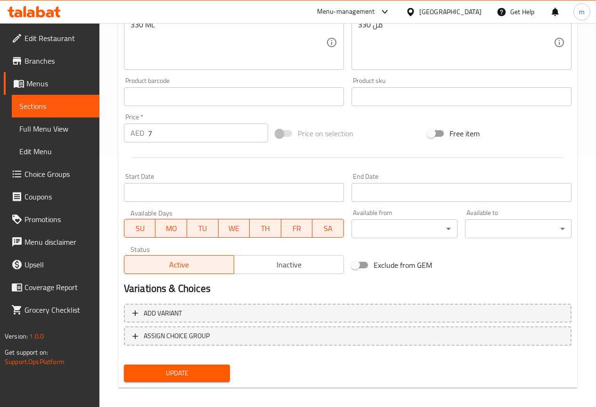
scroll to position [259, 0]
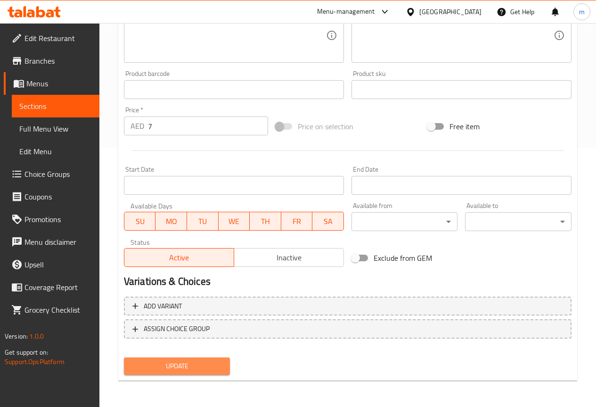
click at [168, 370] on span "Update" at bounding box center [176, 366] width 91 height 12
click at [71, 111] on span "Sections" at bounding box center [55, 105] width 73 height 11
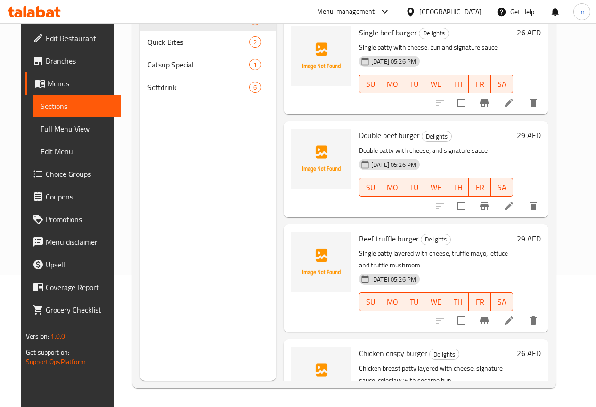
scroll to position [132, 0]
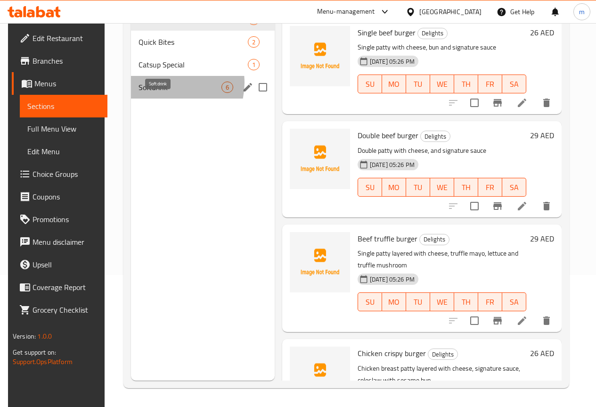
click at [163, 93] on span "Softdrink" at bounding box center [180, 87] width 82 height 11
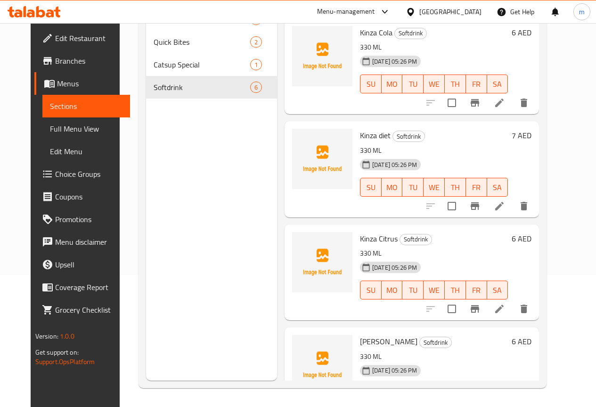
click at [513, 108] on li at bounding box center [499, 102] width 26 height 17
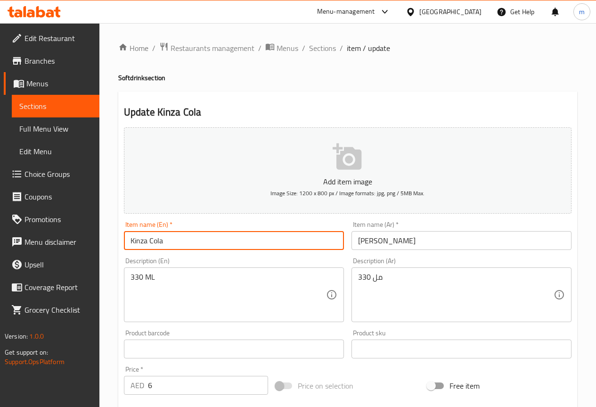
click at [152, 241] on input "Kinza Cola" at bounding box center [234, 240] width 220 height 19
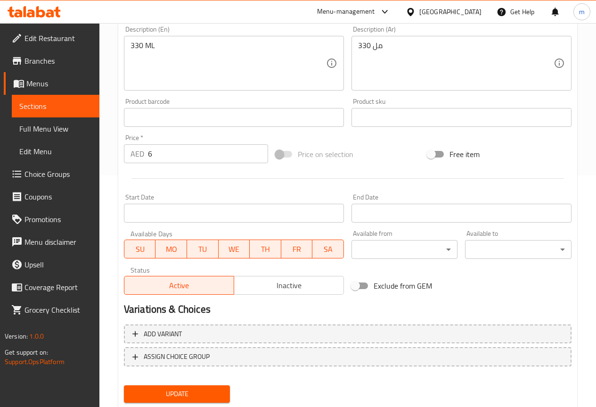
scroll to position [236, 0]
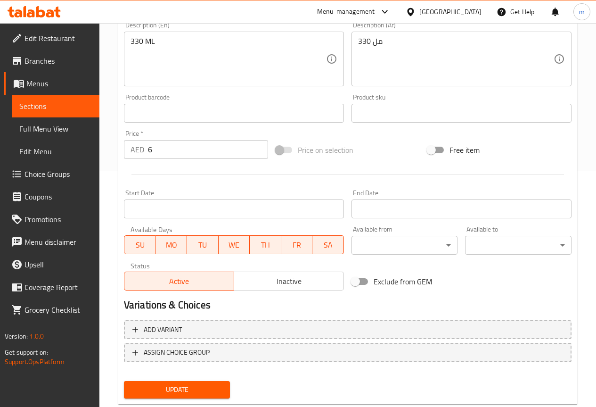
type input "Kinza cola"
click at [197, 394] on span "Update" at bounding box center [176, 390] width 91 height 12
click at [57, 107] on span "Sections" at bounding box center [55, 105] width 73 height 11
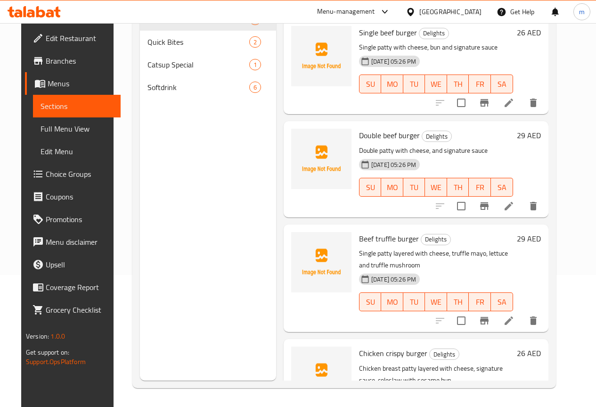
scroll to position [132, 0]
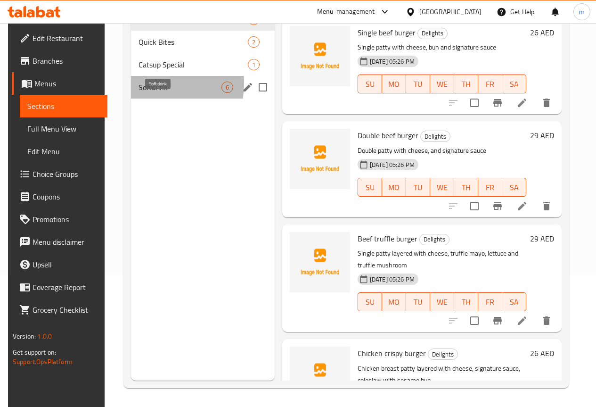
click at [139, 93] on span "Softdrink" at bounding box center [180, 87] width 82 height 11
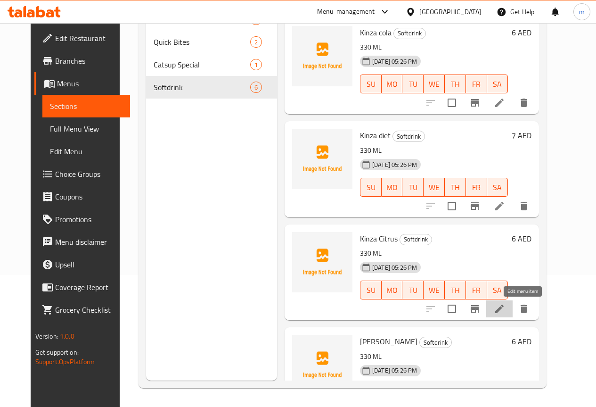
click at [504, 311] on icon at bounding box center [499, 308] width 8 height 8
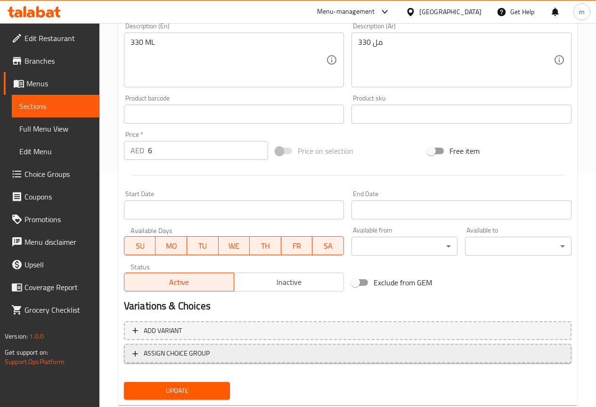
scroll to position [236, 0]
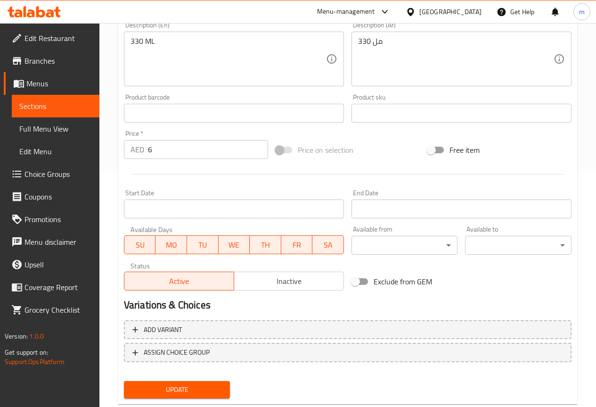
click at [215, 390] on span "Update" at bounding box center [176, 390] width 91 height 12
click at [73, 106] on span "Sections" at bounding box center [55, 105] width 73 height 11
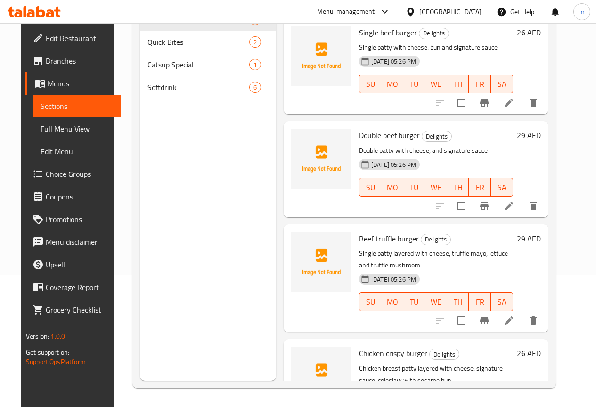
scroll to position [132, 0]
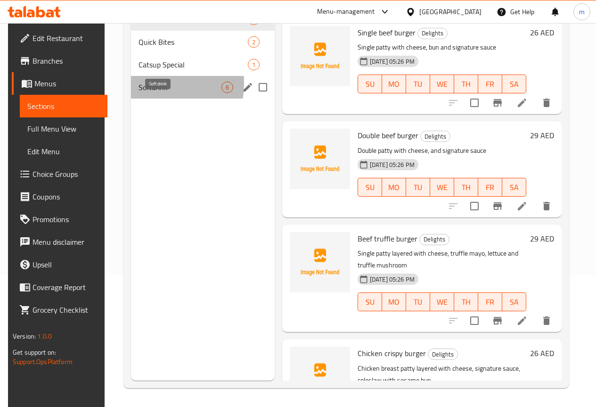
click at [146, 93] on span "Softdrink" at bounding box center [180, 87] width 82 height 11
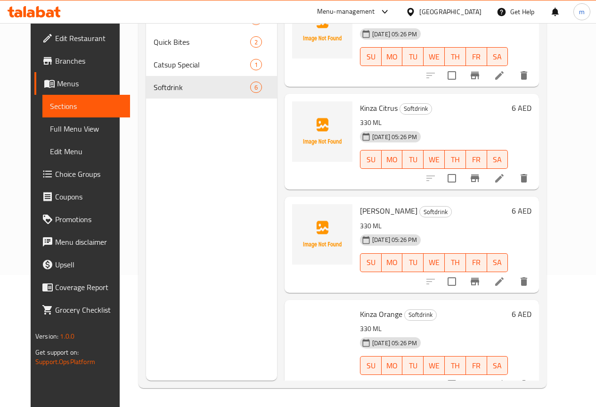
scroll to position [141, 0]
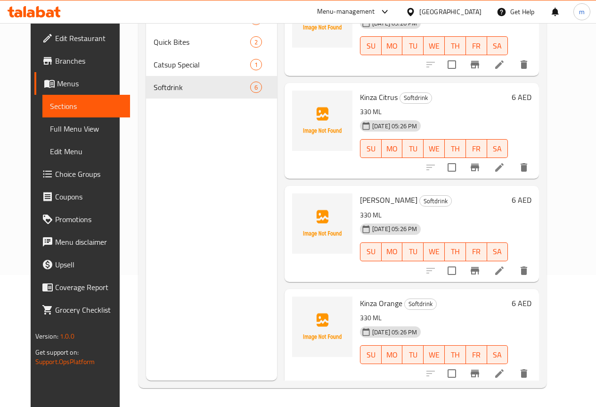
click at [513, 276] on li at bounding box center [499, 270] width 26 height 17
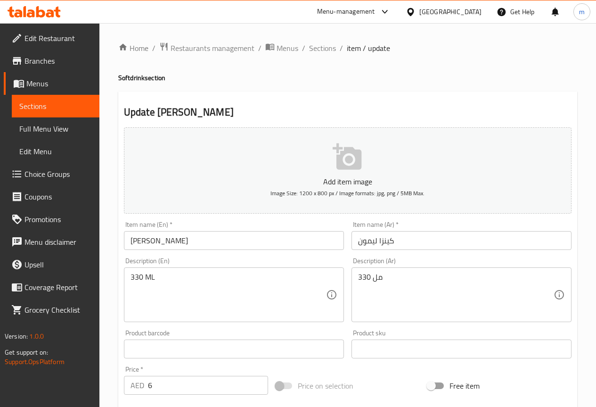
click at [151, 243] on input "[PERSON_NAME]" at bounding box center [234, 240] width 220 height 19
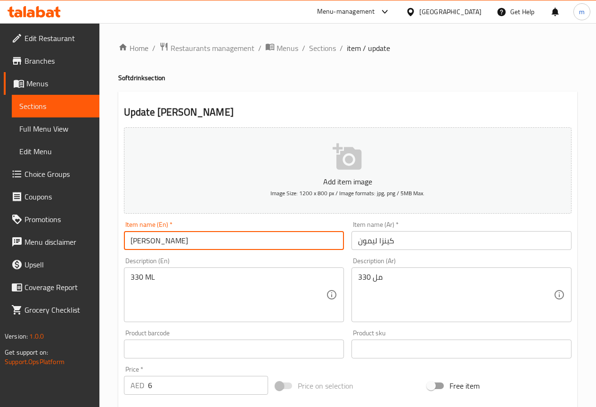
click at [153, 244] on input "[PERSON_NAME]" at bounding box center [234, 240] width 220 height 19
type input "Kinza lemon"
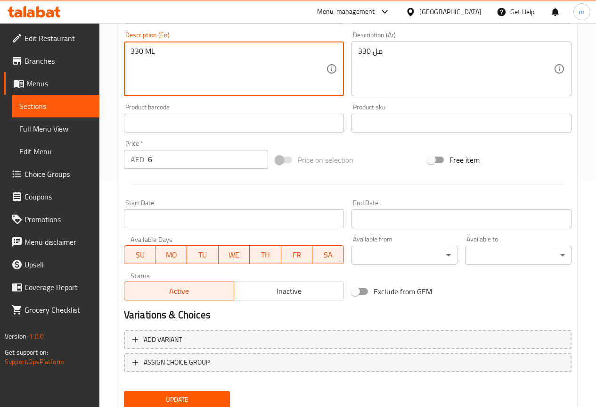
scroll to position [259, 0]
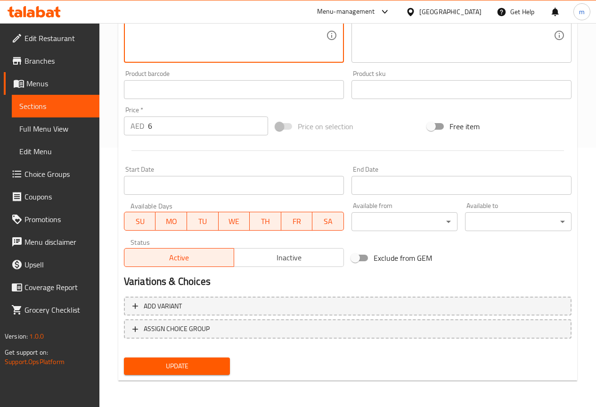
click at [217, 368] on span "Update" at bounding box center [176, 366] width 91 height 12
click at [80, 106] on span "Sections" at bounding box center [55, 105] width 73 height 11
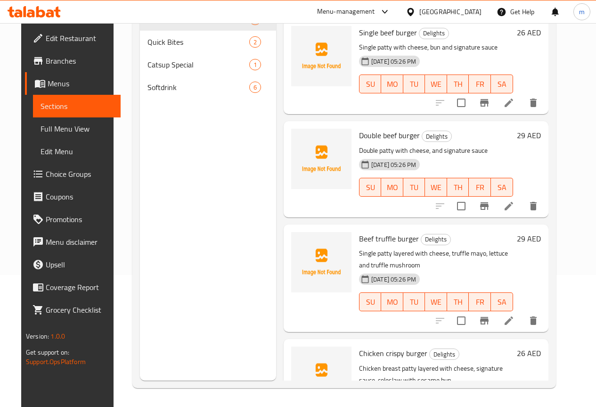
scroll to position [132, 0]
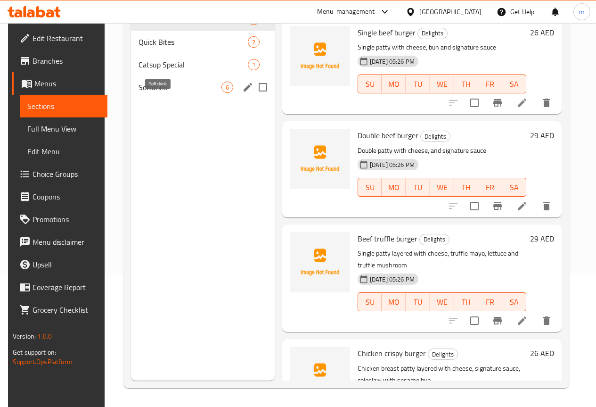
click at [139, 93] on span "Softdrink" at bounding box center [180, 87] width 82 height 11
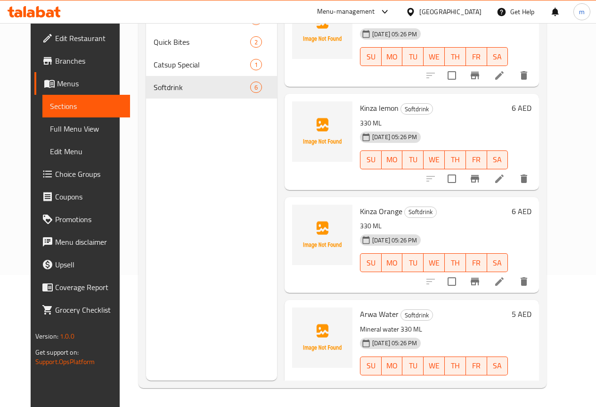
scroll to position [236, 0]
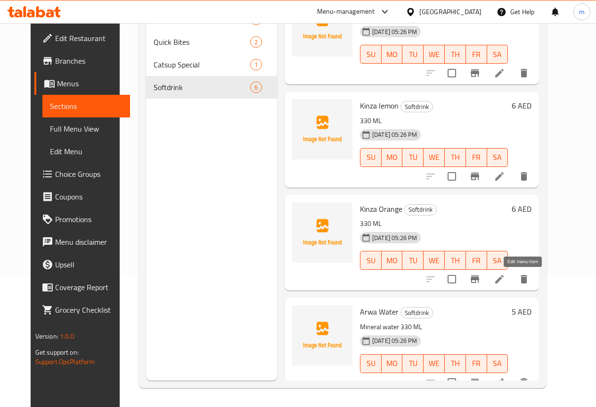
click at [505, 277] on icon at bounding box center [499, 278] width 11 height 11
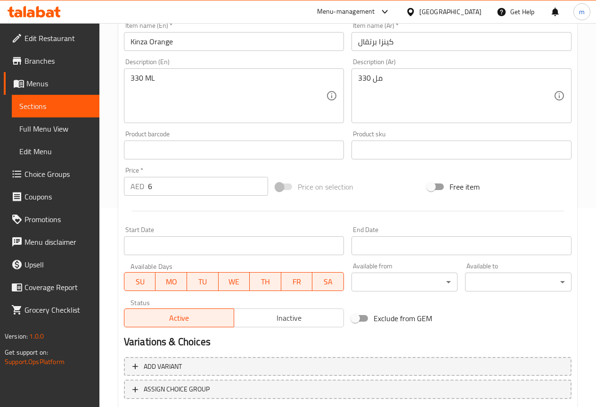
scroll to position [141, 0]
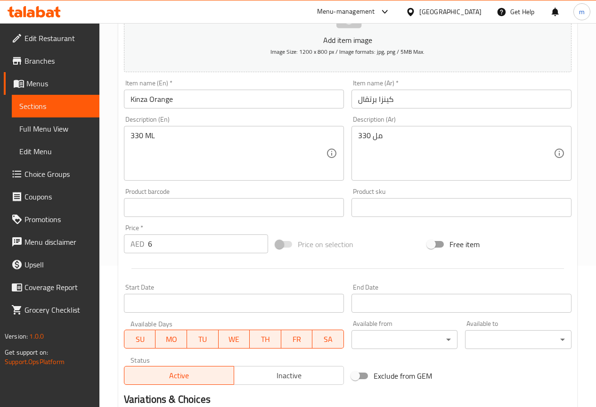
click at [155, 101] on input "Kinza Orange" at bounding box center [234, 99] width 220 height 19
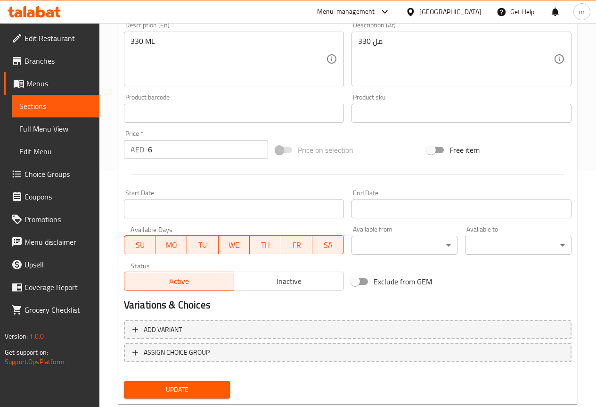
scroll to position [259, 0]
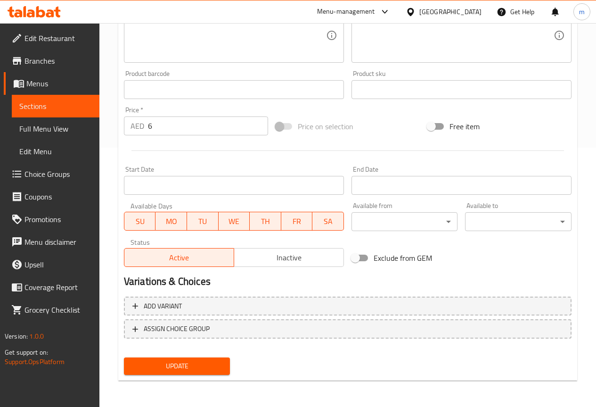
type input "Kinza orange"
click at [186, 356] on div "Update" at bounding box center [177, 365] width 114 height 25
click at [186, 358] on button "Update" at bounding box center [177, 365] width 106 height 17
click at [87, 106] on span "Sections" at bounding box center [55, 105] width 73 height 11
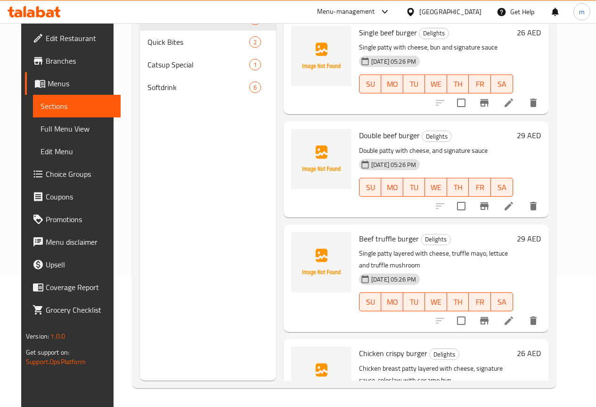
scroll to position [132, 0]
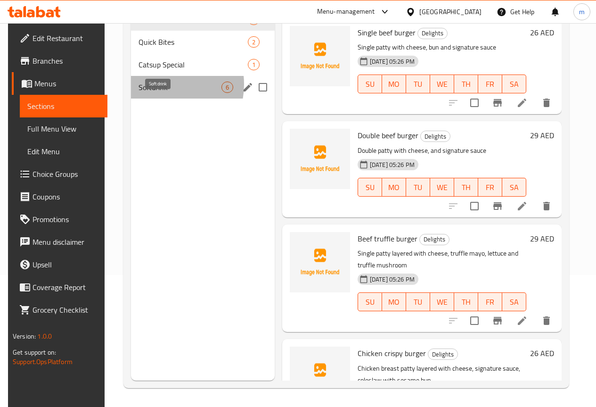
click at [157, 93] on span "Softdrink" at bounding box center [180, 87] width 82 height 11
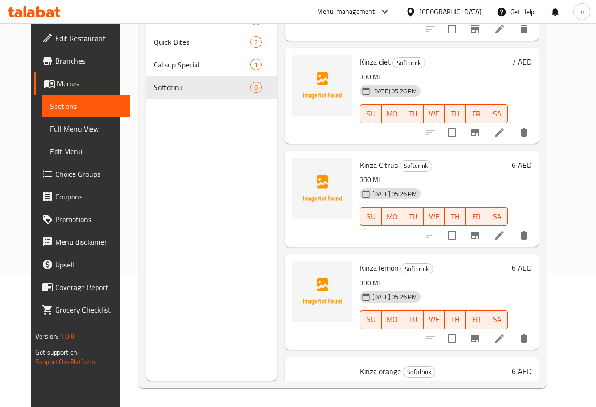
scroll to position [249, 0]
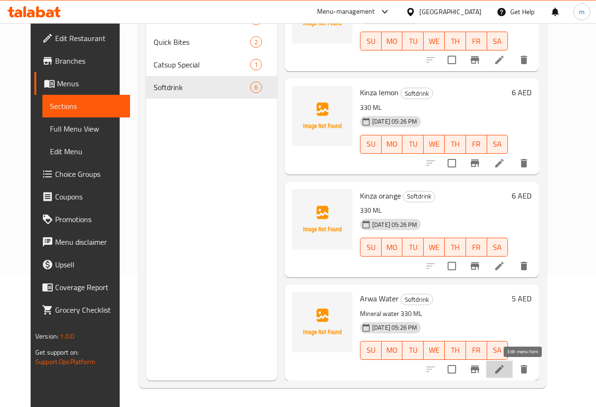
click at [505, 373] on icon at bounding box center [499, 368] width 11 height 11
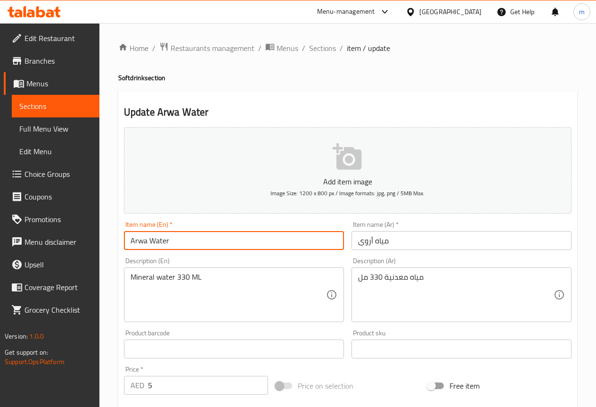
click at [157, 243] on input "Arwa Water" at bounding box center [234, 240] width 220 height 19
click at [155, 244] on input "Arwa Water" at bounding box center [234, 240] width 220 height 19
type input "Arwa water"
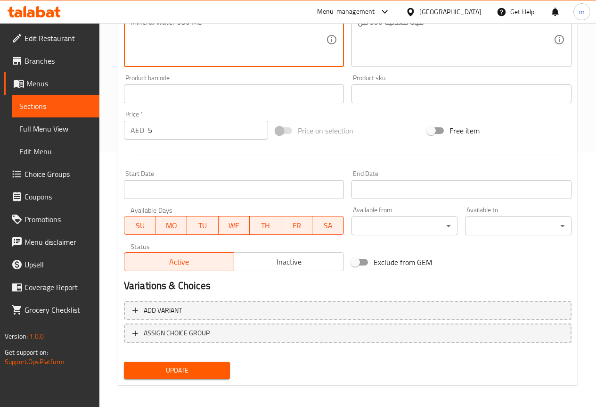
scroll to position [259, 0]
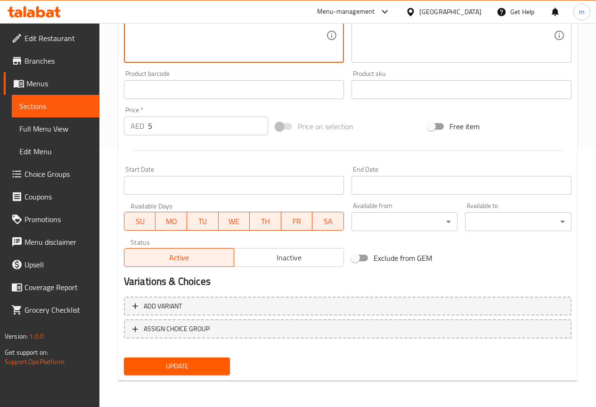
click at [183, 361] on span "Update" at bounding box center [176, 366] width 91 height 12
click at [193, 368] on span "Update" at bounding box center [176, 366] width 91 height 12
click at [83, 101] on span "Sections" at bounding box center [55, 105] width 73 height 11
